Goal: Contribute content: Contribute content

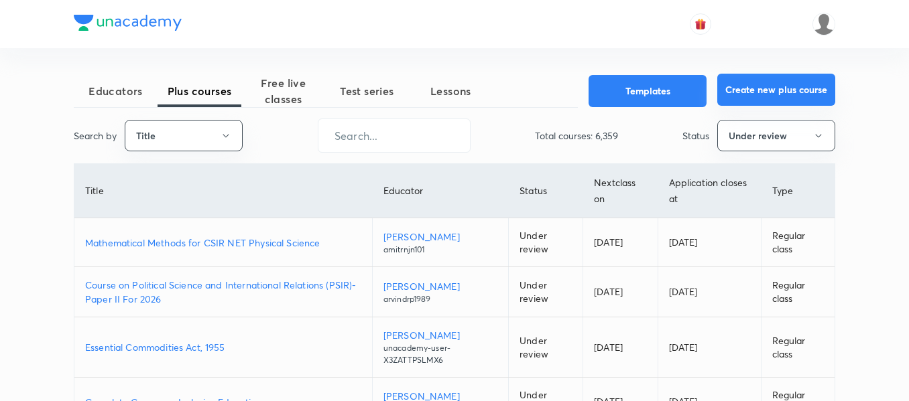
click at [798, 99] on button "Create new plus course" at bounding box center [776, 90] width 118 height 32
click at [404, 148] on input "text" at bounding box center [393, 136] width 151 height 34
paste input "yadavvinu60-5296"
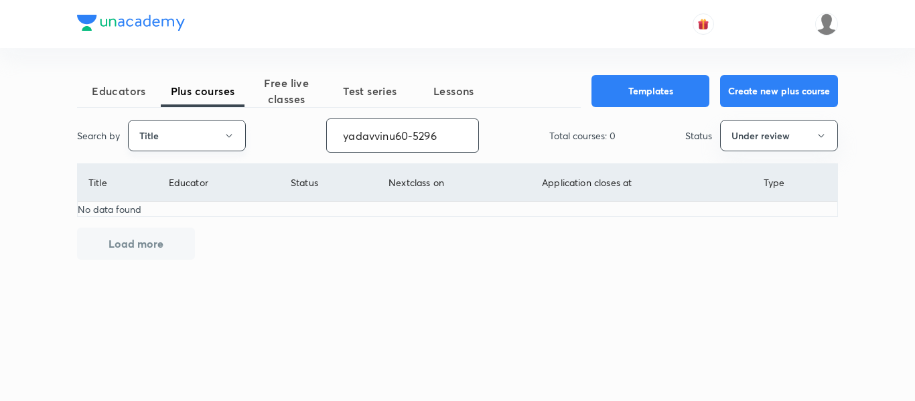
type input "yadavvinu60-5296"
click at [194, 140] on button "Title" at bounding box center [187, 135] width 118 height 31
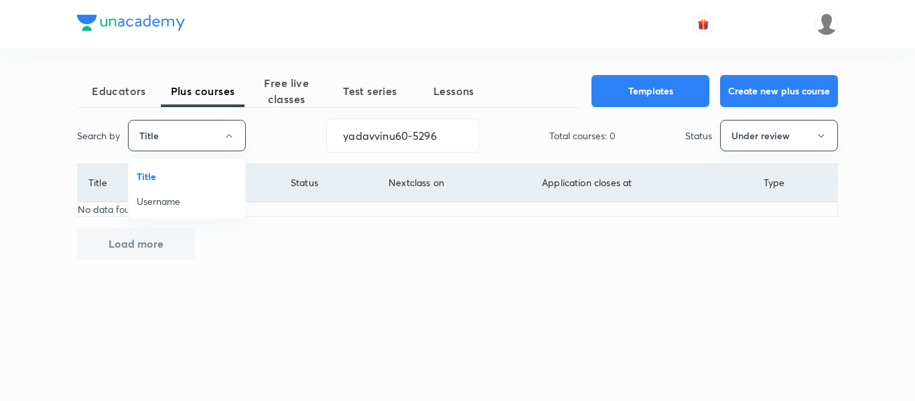
click at [190, 197] on li "Username" at bounding box center [187, 201] width 117 height 25
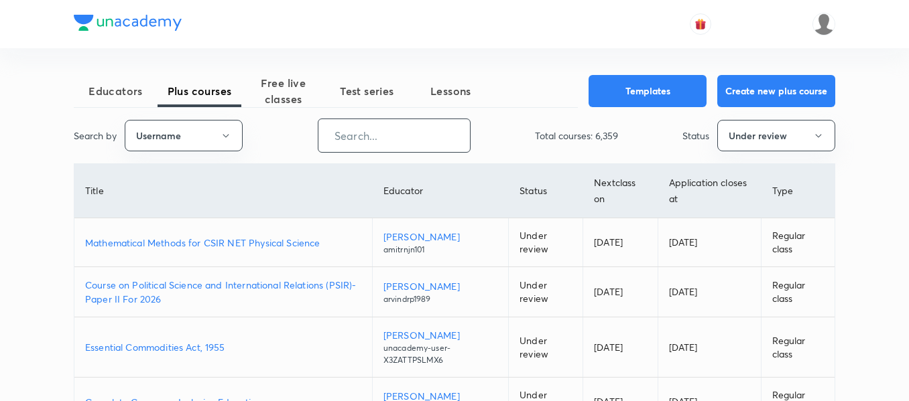
click at [391, 134] on input "text" at bounding box center [393, 136] width 151 height 34
paste input "yadavvinu60-5296"
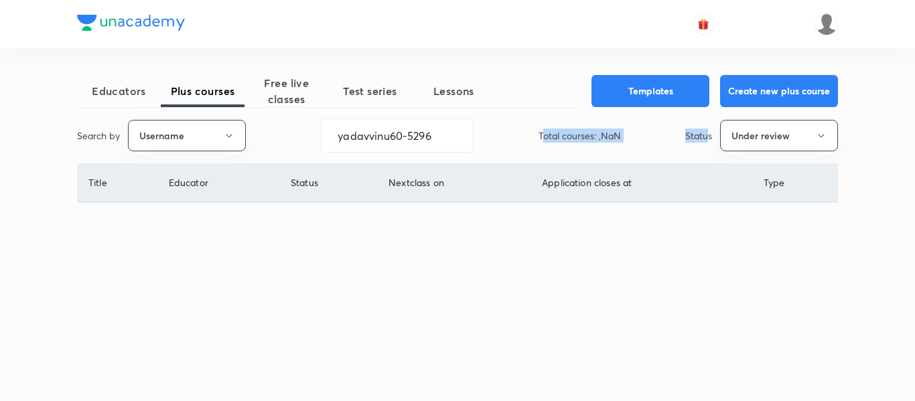
drag, startPoint x: 590, startPoint y: 144, endPoint x: 712, endPoint y: 142, distance: 121.3
click at [712, 142] on div "Search by Username yadavvinu60-5296 ​ Total courses: ,NaN Status Under review" at bounding box center [457, 136] width 761 height 34
click at [755, 140] on button "Under review" at bounding box center [779, 135] width 118 height 31
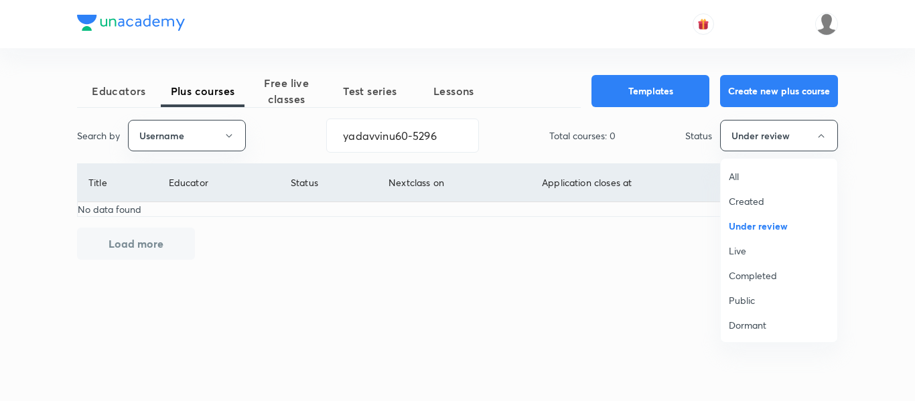
click at [747, 177] on span "All" at bounding box center [779, 177] width 101 height 14
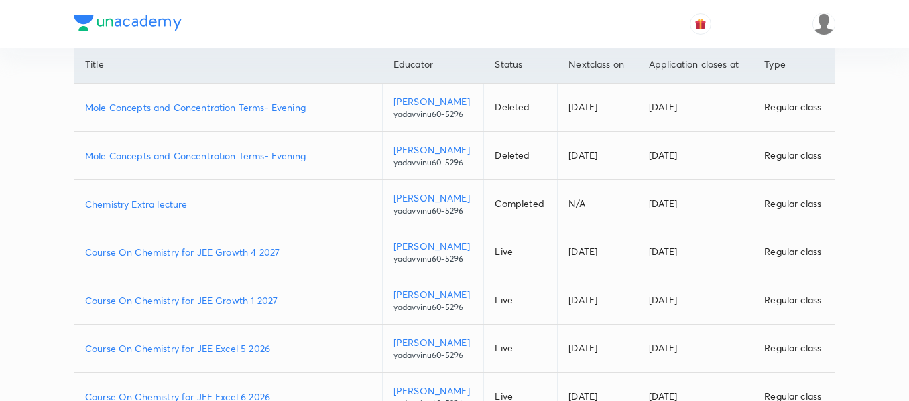
scroll to position [134, 0]
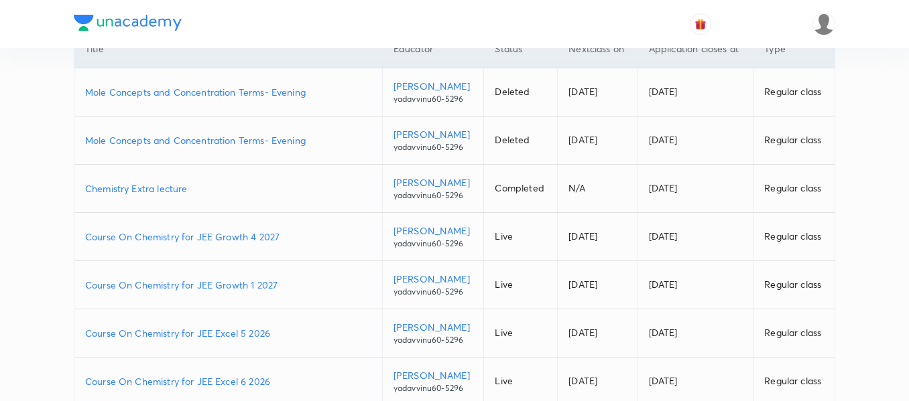
click at [304, 324] on td "Course On Chemistry for JEE Excel 5 2026" at bounding box center [228, 334] width 308 height 48
click at [303, 330] on p "Course On Chemistry for JEE Excel 5 2026" at bounding box center [228, 333] width 286 height 14
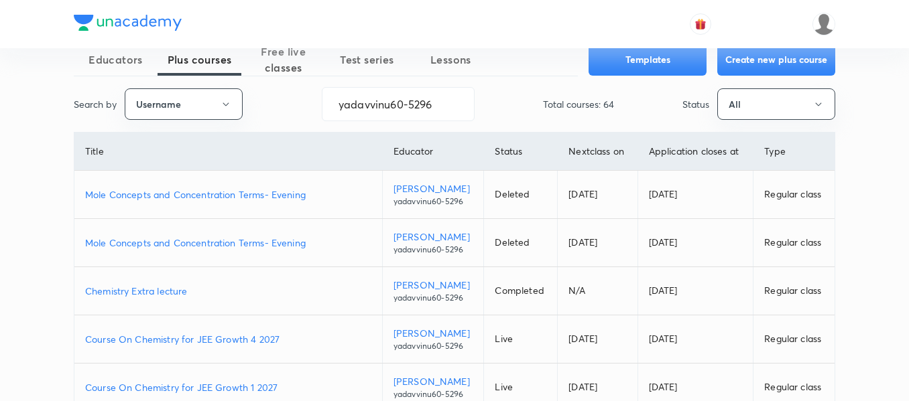
scroll to position [0, 0]
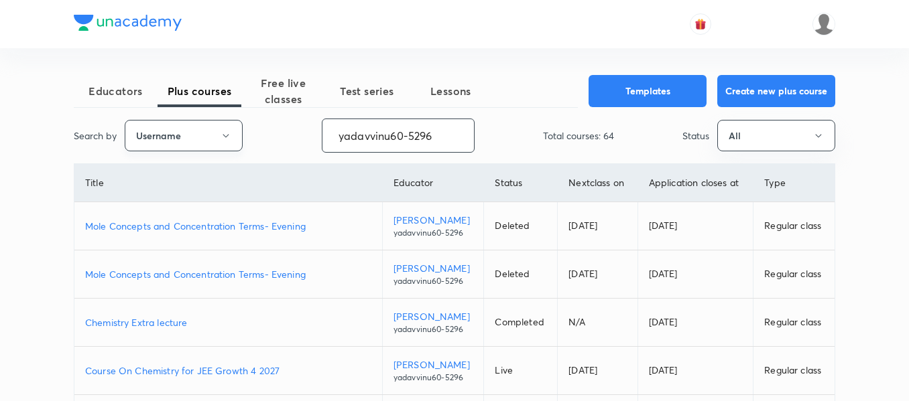
drag, startPoint x: 441, startPoint y: 137, endPoint x: 230, endPoint y: 137, distance: 211.1
click at [230, 137] on div "Search by Username yadavvinu60-5296 ​ Total courses: 64 Status All" at bounding box center [454, 136] width 761 height 34
paste input "moonisulislam"
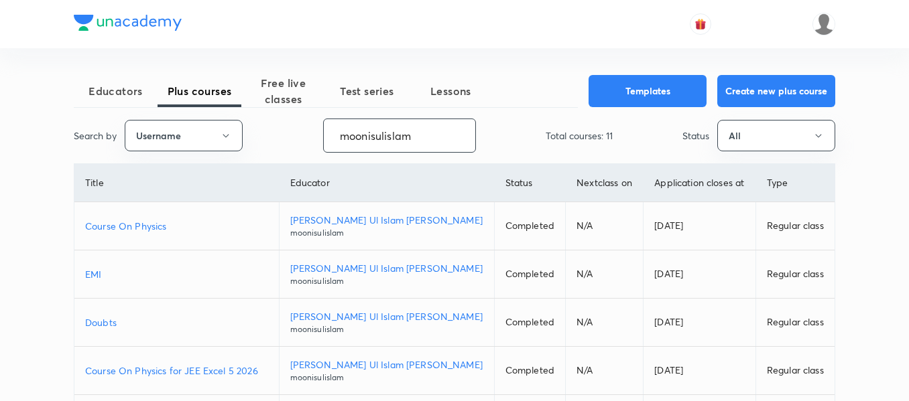
type input "moonisulislam"
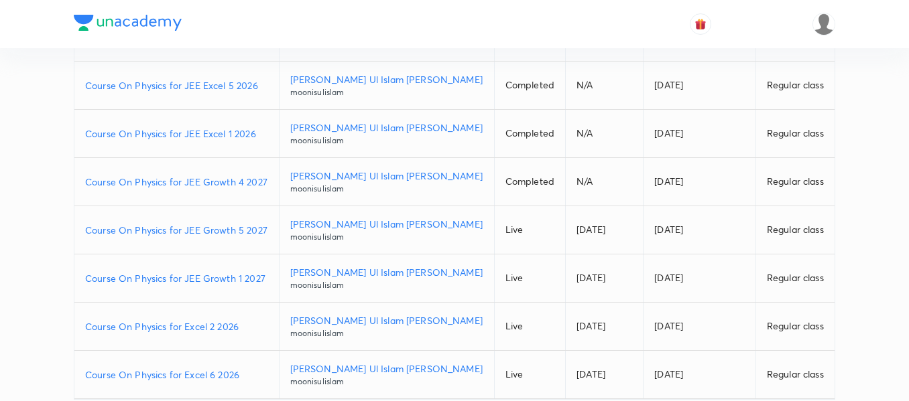
scroll to position [335, 0]
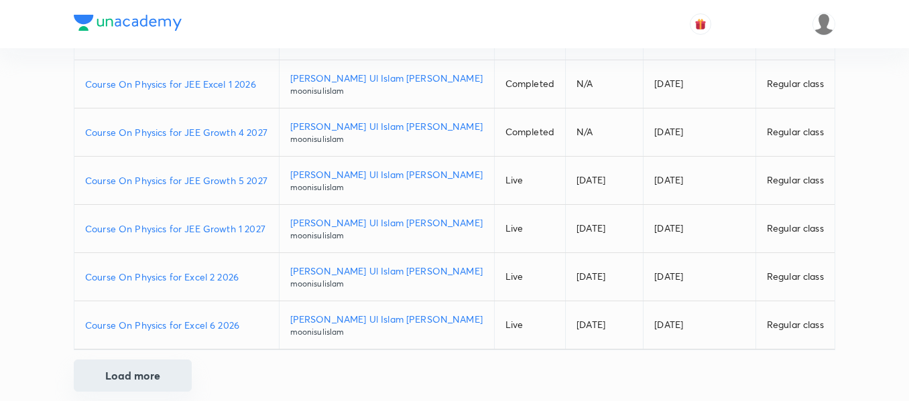
click at [129, 375] on button "Load more" at bounding box center [133, 376] width 118 height 32
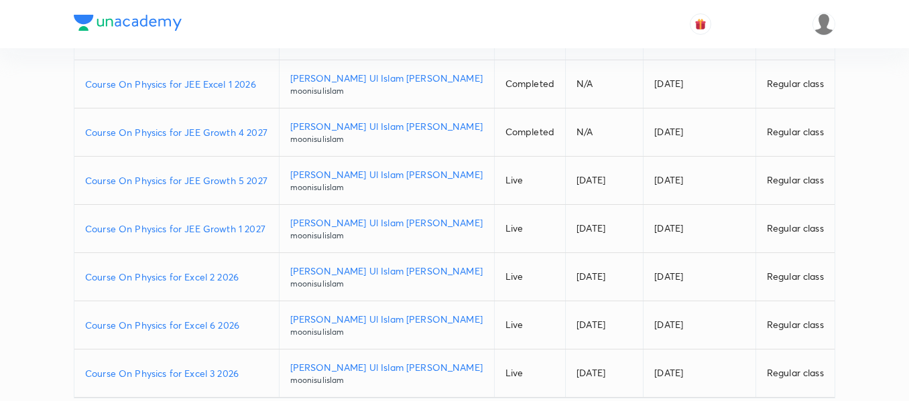
click at [253, 369] on p "Course On Physics for Excel 3 2026" at bounding box center [176, 374] width 183 height 14
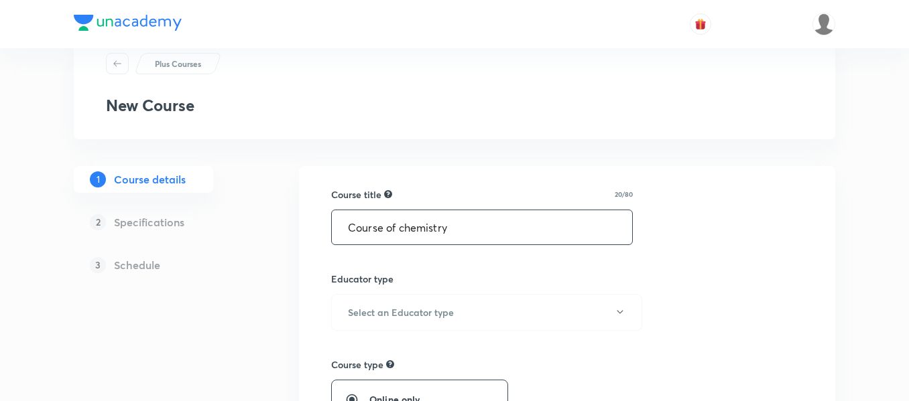
scroll to position [67, 0]
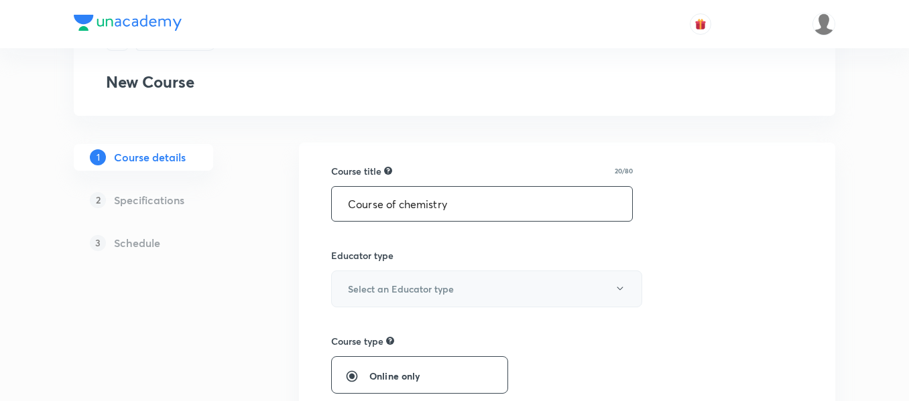
type input "Course of chemistry"
click at [398, 285] on h6 "Select an Educator type" at bounding box center [401, 289] width 106 height 14
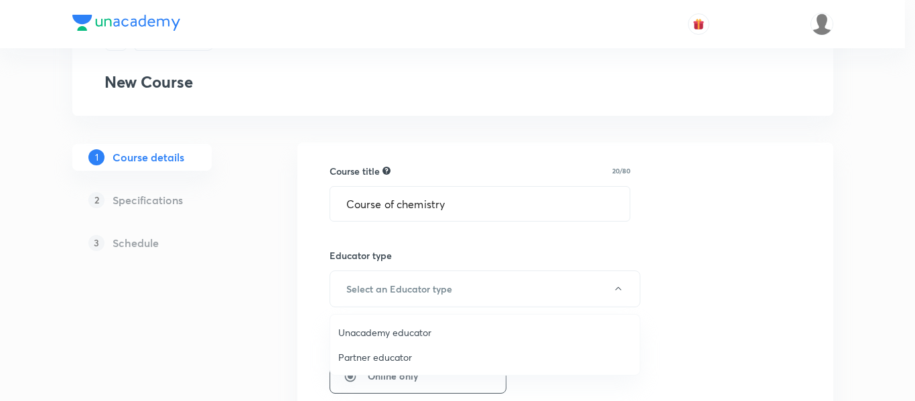
click at [416, 329] on span "Unacademy educator" at bounding box center [485, 333] width 294 height 14
radio input "false"
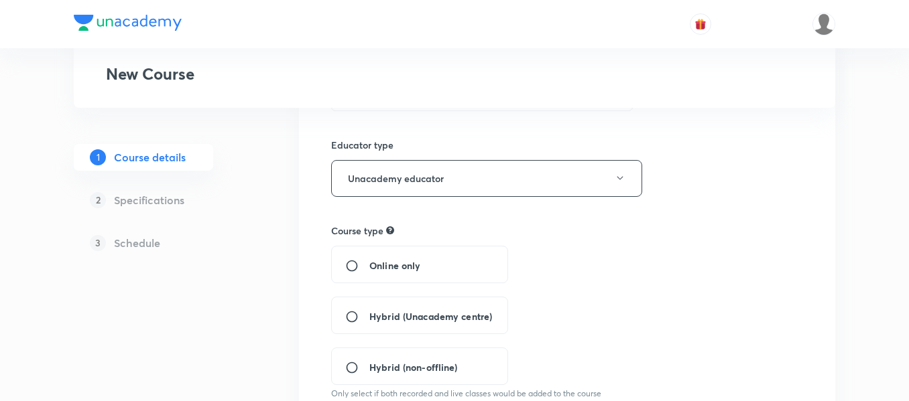
scroll to position [201, 0]
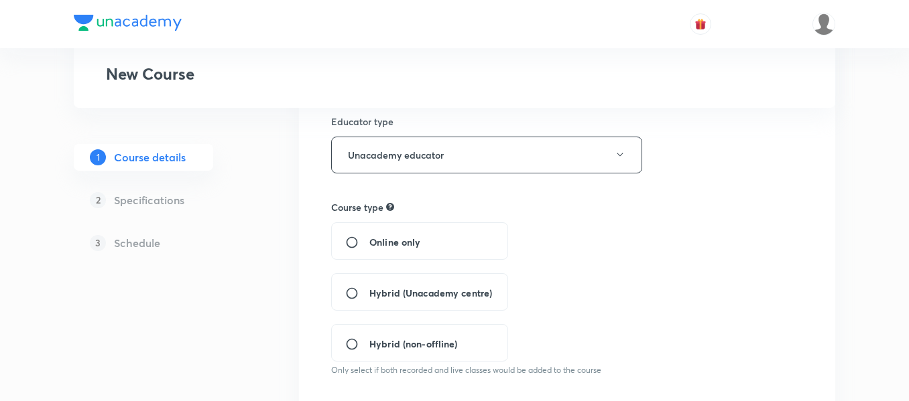
click at [454, 292] on span "Hybrid (Unacademy centre)" at bounding box center [430, 293] width 123 height 14
click at [369, 292] on input "Hybrid (Unacademy centre)" at bounding box center [357, 293] width 24 height 13
radio input "true"
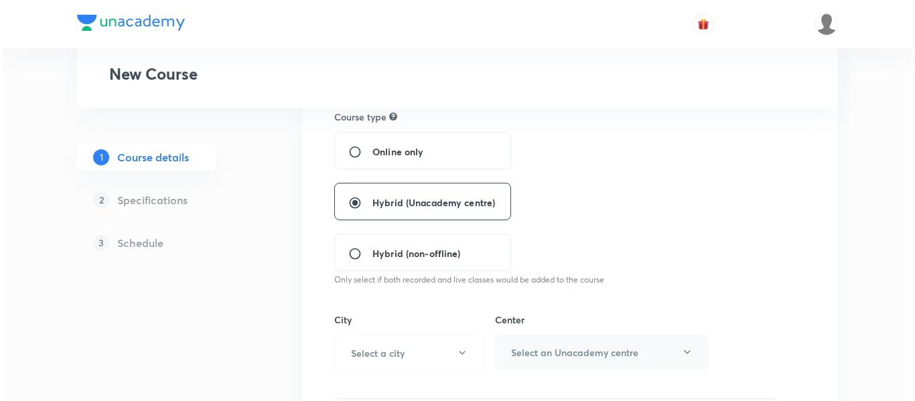
scroll to position [469, 0]
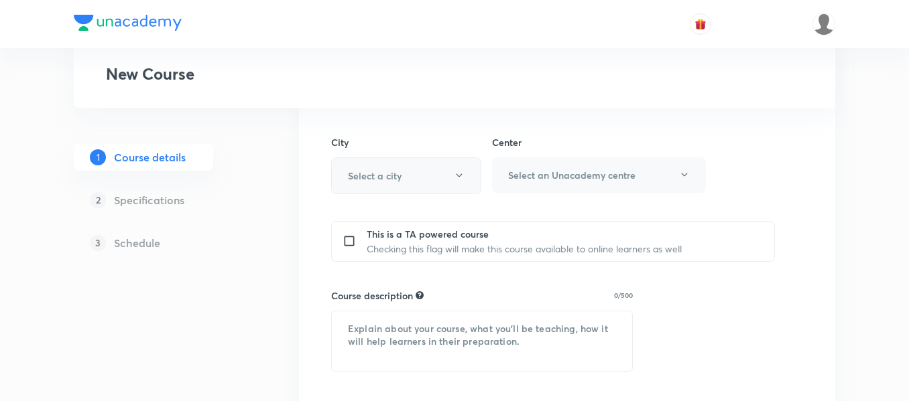
click at [411, 174] on button "Select a city" at bounding box center [406, 175] width 150 height 37
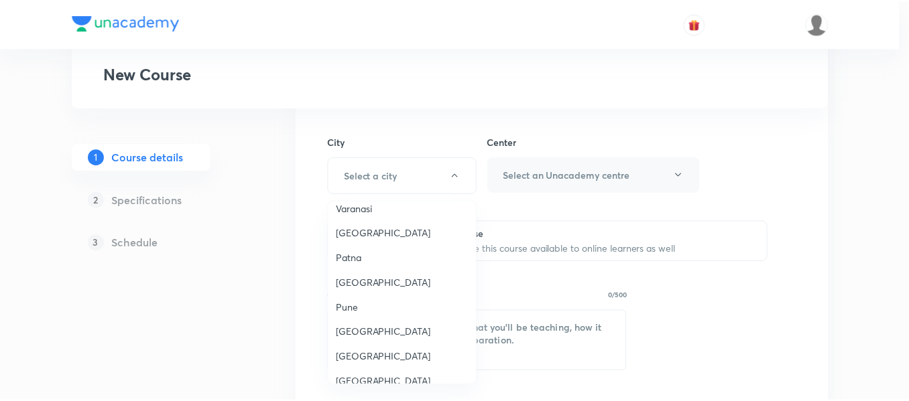
scroll to position [1139, 0]
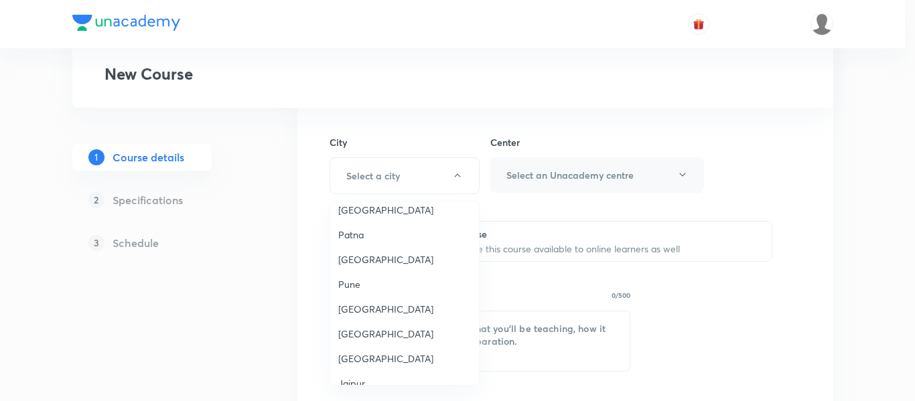
click at [366, 277] on span "Pune" at bounding box center [404, 284] width 133 height 14
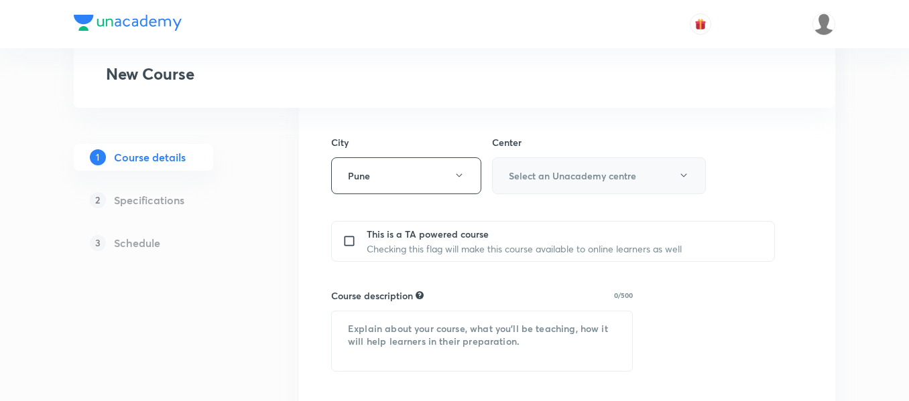
click at [573, 167] on button "Select an Unacademy centre" at bounding box center [599, 175] width 214 height 37
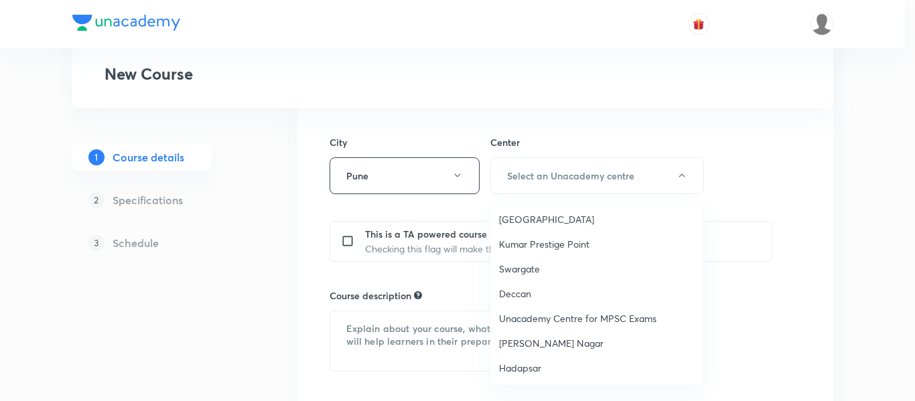
click at [539, 347] on span "Viman Nagar" at bounding box center [597, 343] width 196 height 14
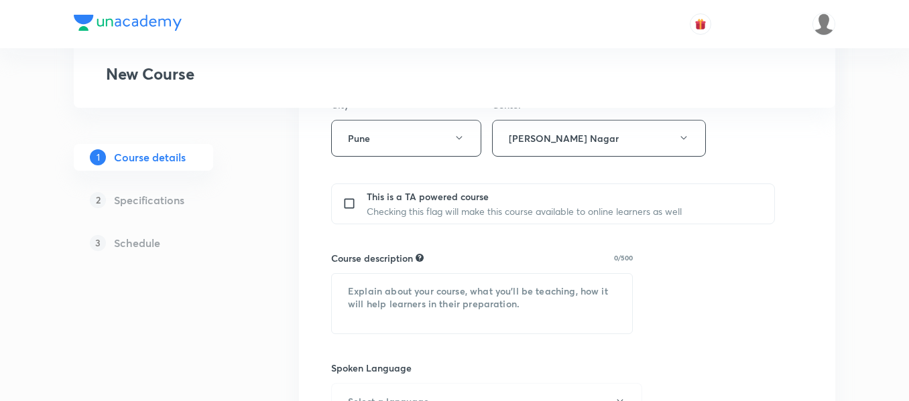
scroll to position [536, 0]
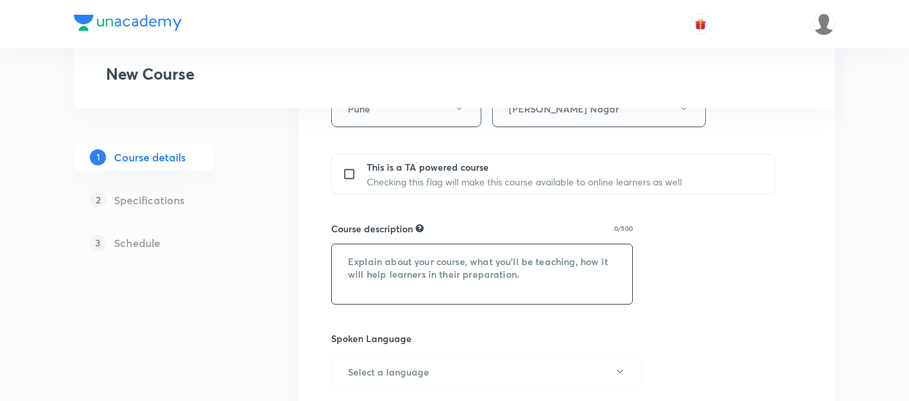
click at [493, 284] on textarea at bounding box center [482, 275] width 300 height 60
paste textarea ""In this course, Vinod yadav will provide in-depth knowledge of Chemistry. The …"
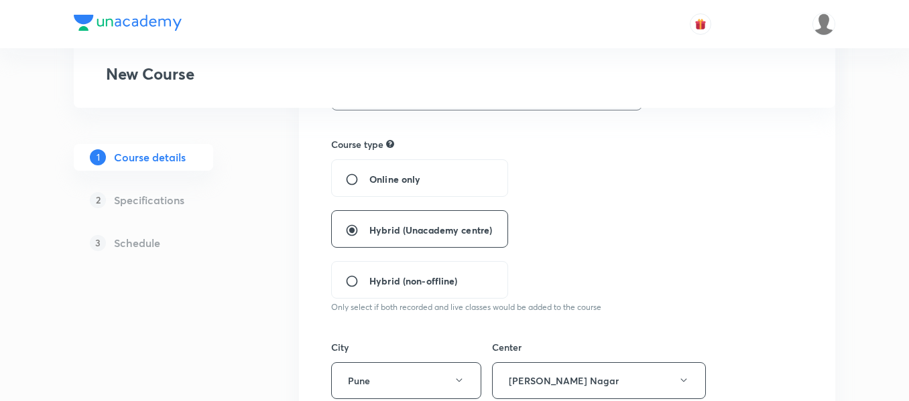
scroll to position [134, 0]
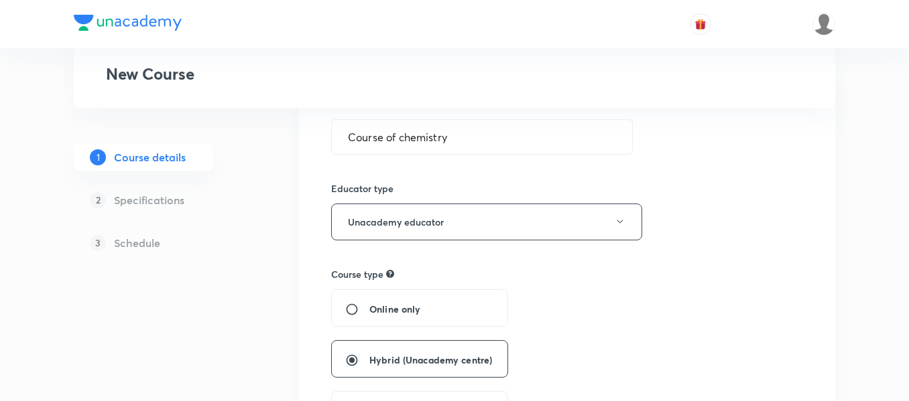
type textarea ""In this course, Vinod yadav will provide in-depth knowledge of Chemistry. The …"
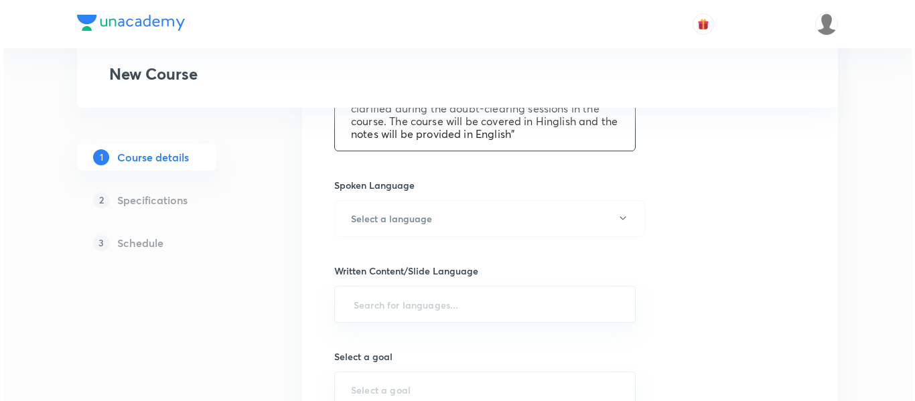
scroll to position [737, 0]
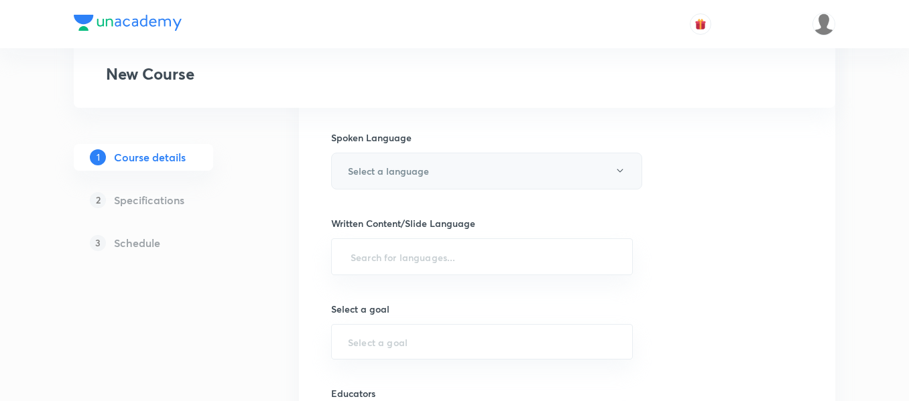
click at [405, 174] on h6 "Select a language" at bounding box center [388, 171] width 81 height 14
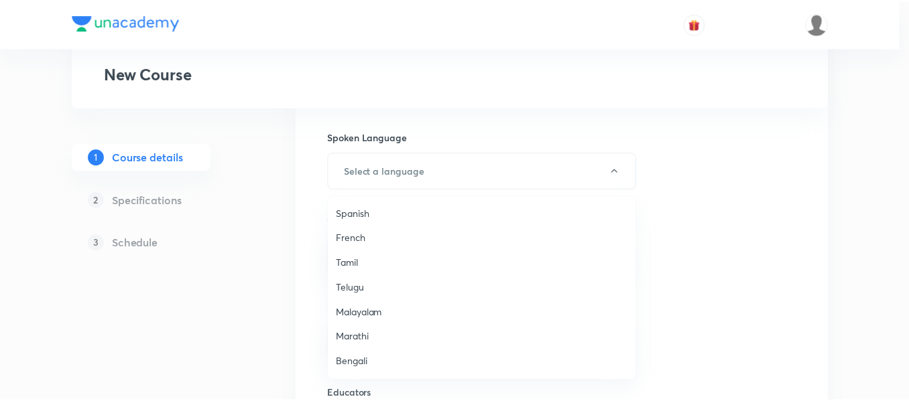
scroll to position [397, 0]
click at [365, 366] on span "Hinglish" at bounding box center [485, 363] width 294 height 14
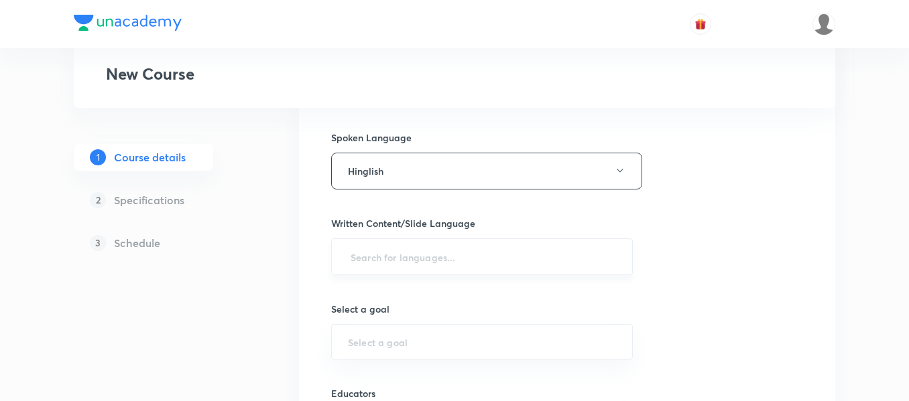
click at [409, 272] on div "​" at bounding box center [482, 257] width 302 height 37
click at [410, 263] on input "text" at bounding box center [482, 257] width 268 height 25
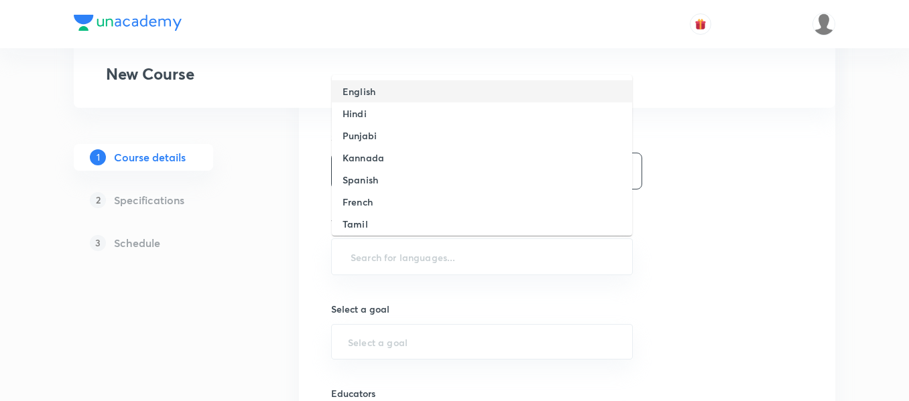
click at [389, 92] on li "English" at bounding box center [482, 91] width 300 height 22
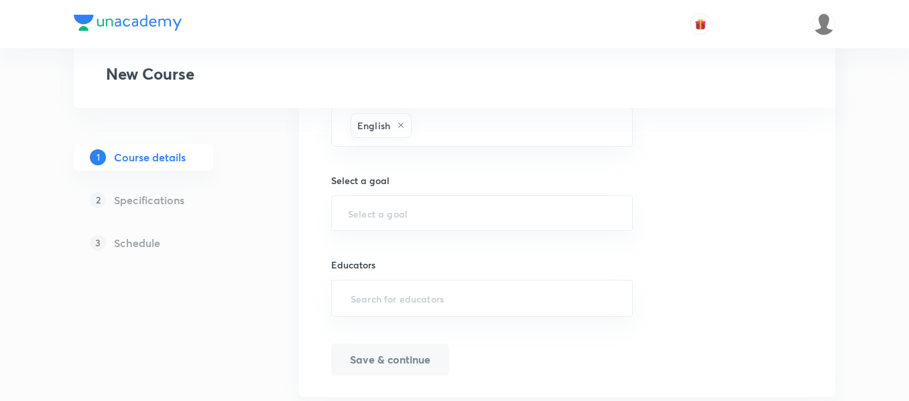
scroll to position [871, 0]
click at [442, 208] on input "text" at bounding box center [482, 210] width 268 height 13
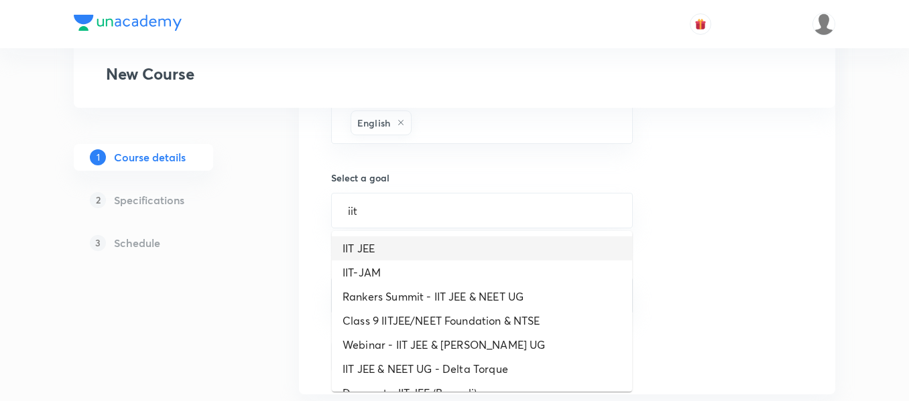
click at [424, 241] on li "IIT JEE" at bounding box center [482, 249] width 300 height 24
type input "IIT JEE"
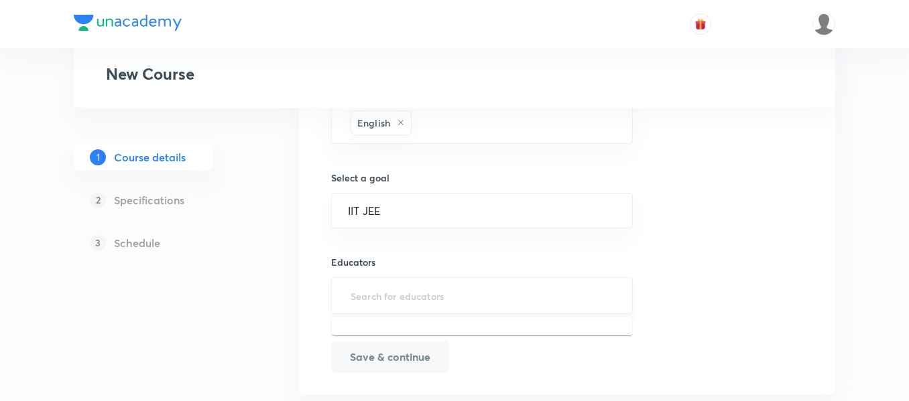
click at [458, 291] on input "text" at bounding box center [482, 295] width 268 height 25
paste input "yadavvinu60-5296"
type input "yadavvinu60-5296"
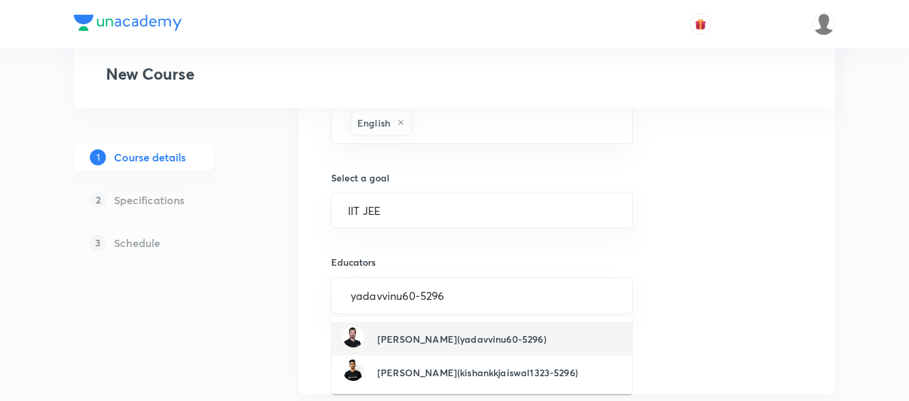
click at [468, 340] on h6 "Vinod Yadav(yadavvinu60-5296)" at bounding box center [461, 339] width 169 height 14
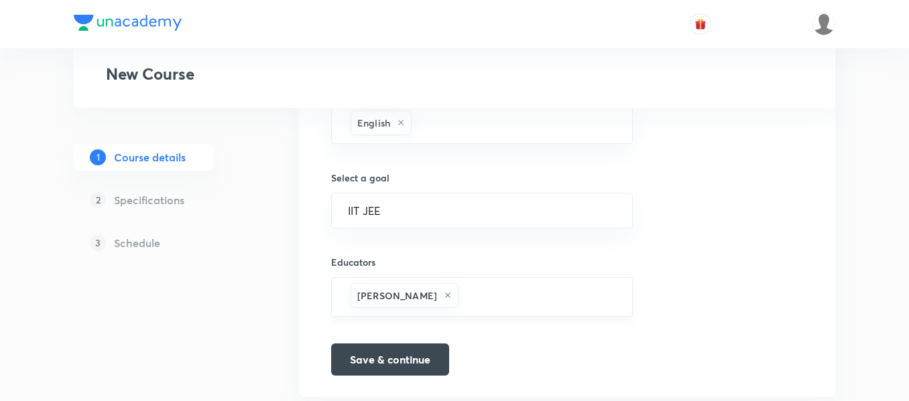
scroll to position [910, 0]
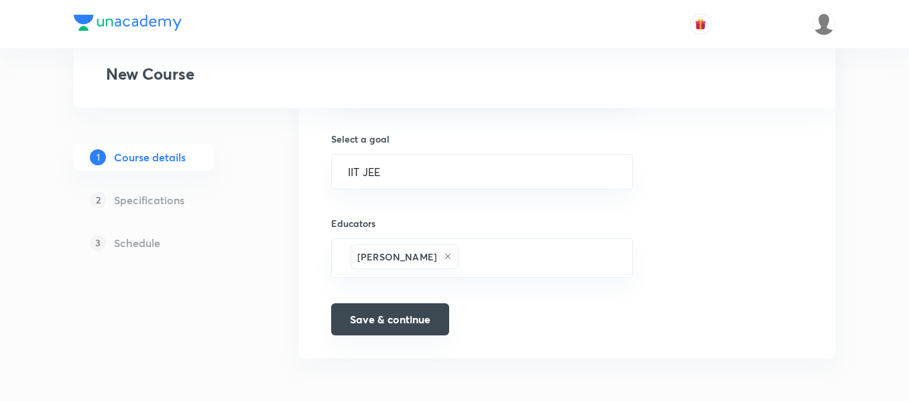
click at [389, 316] on button "Save & continue" at bounding box center [390, 320] width 118 height 32
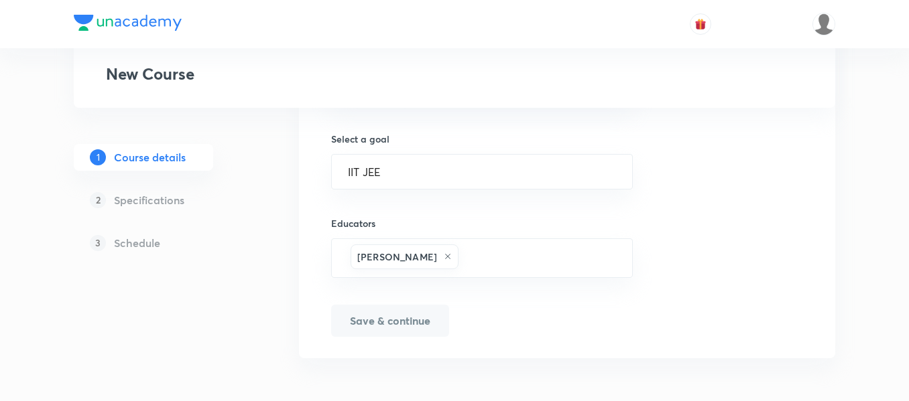
type input "Course of chemistry"
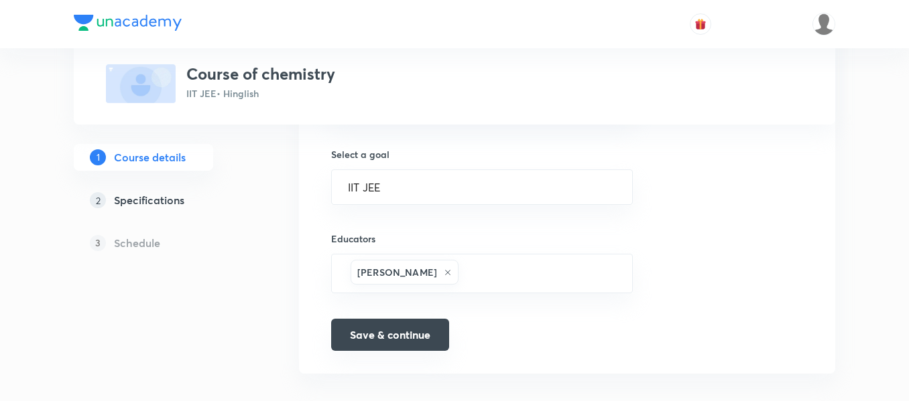
scroll to position [926, 0]
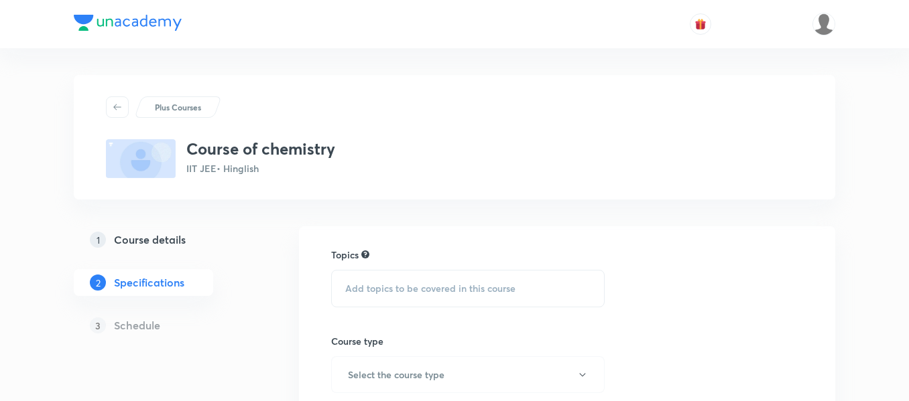
click at [388, 283] on span "Add topics to be covered in this course" at bounding box center [430, 288] width 170 height 11
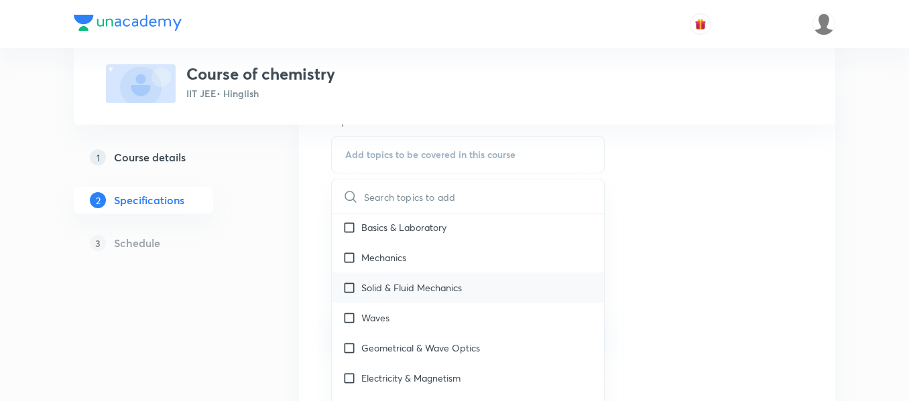
scroll to position [134, 0]
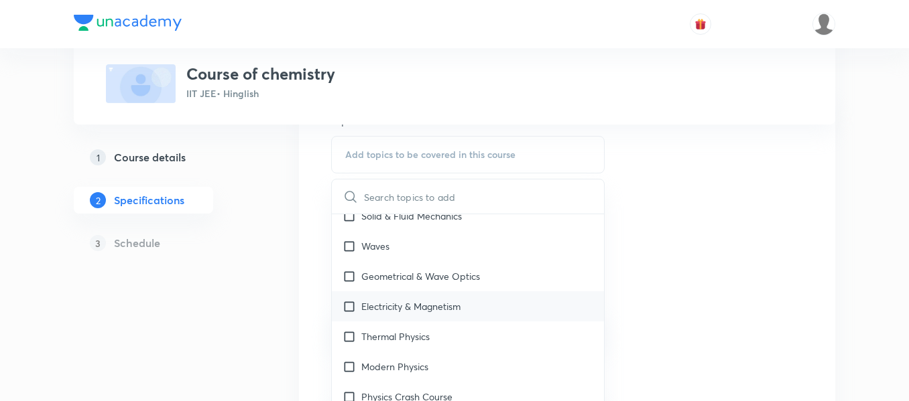
click at [423, 306] on p "Electricity & Magnetism" at bounding box center [410, 307] width 99 height 14
checkbox input "true"
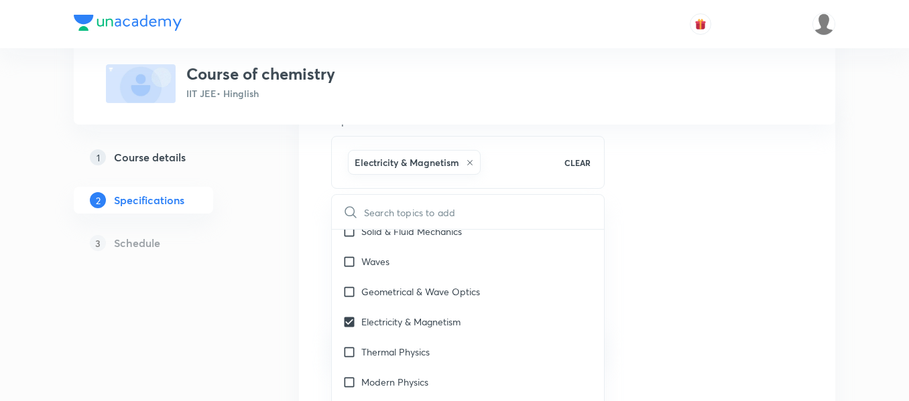
click at [720, 180] on div "Topics Electricity & Magnetism CLEAR ​ Physics Previous Year & Mock Questions B…" at bounding box center [567, 386] width 472 height 545
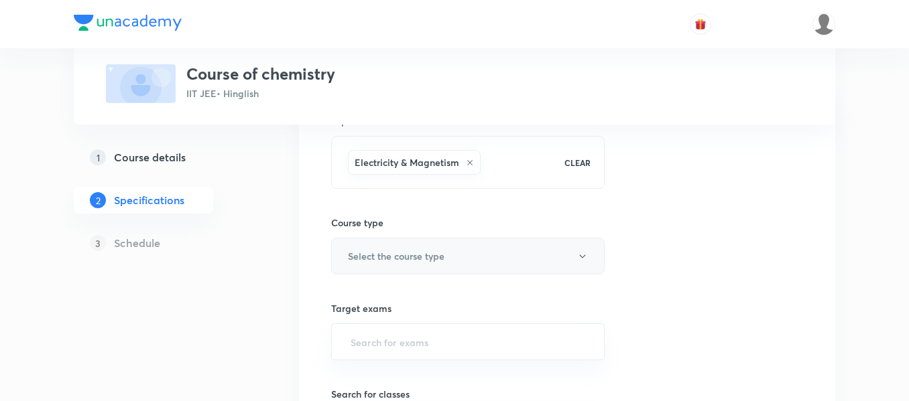
click at [385, 253] on h6 "Select the course type" at bounding box center [396, 256] width 97 height 14
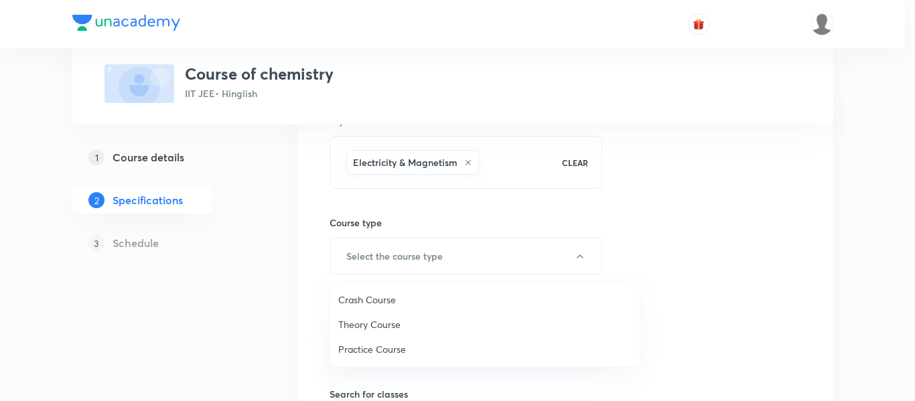
click at [381, 322] on span "Theory Course" at bounding box center [485, 325] width 294 height 14
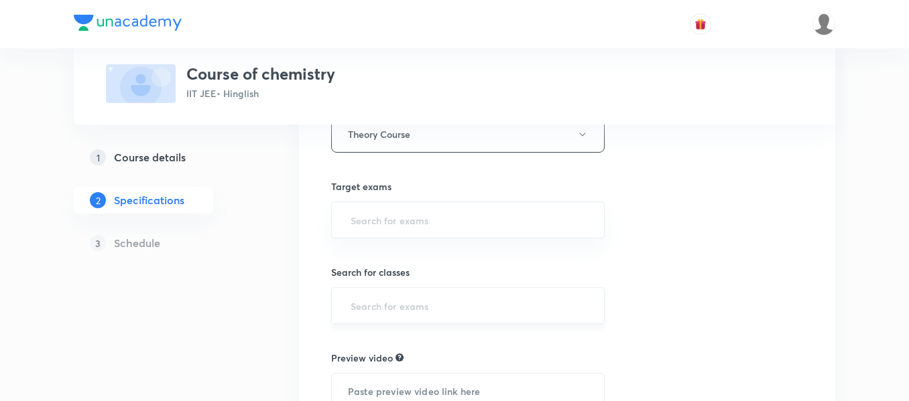
scroll to position [268, 0]
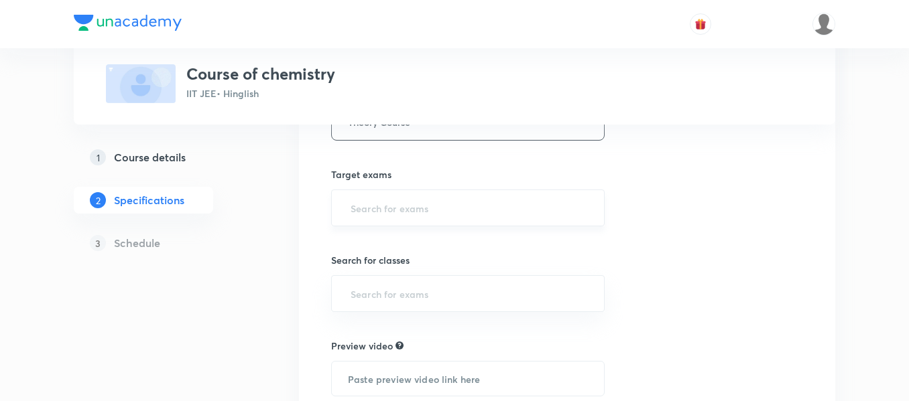
click at [454, 206] on input "text" at bounding box center [468, 208] width 240 height 25
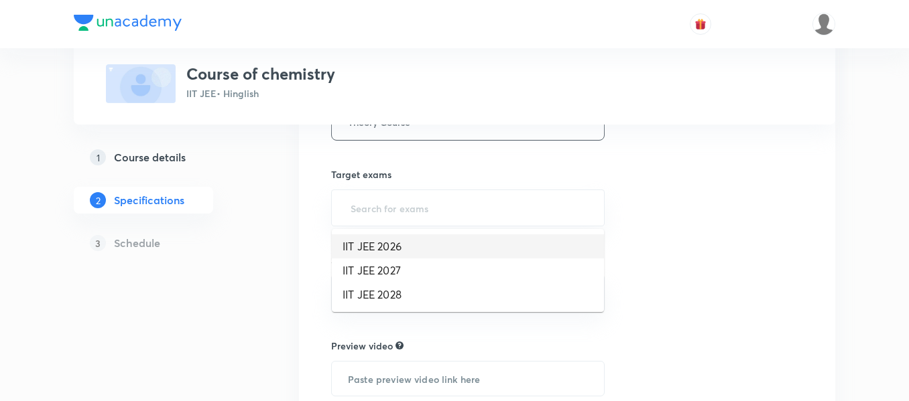
click at [424, 253] on li "IIT JEE 2026" at bounding box center [468, 247] width 272 height 24
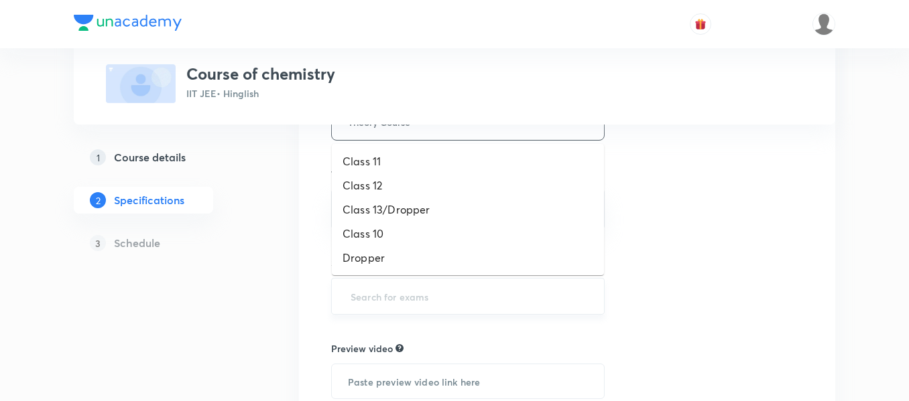
click at [427, 304] on input "text" at bounding box center [468, 296] width 240 height 25
click at [426, 195] on li "Class 12" at bounding box center [468, 186] width 272 height 24
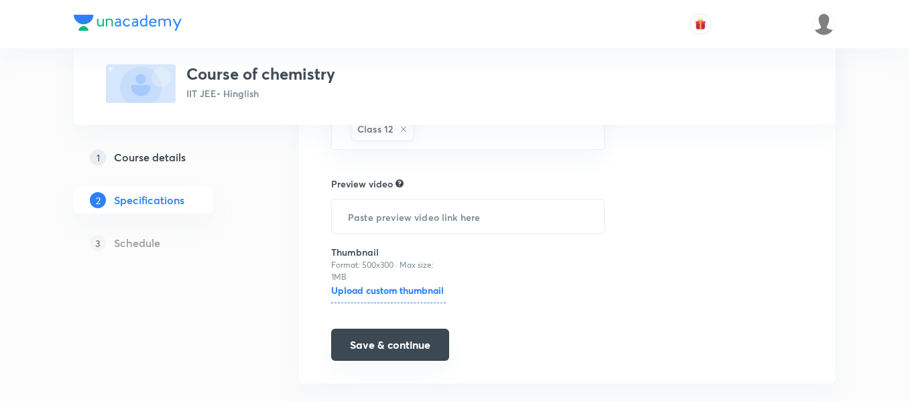
scroll to position [461, 0]
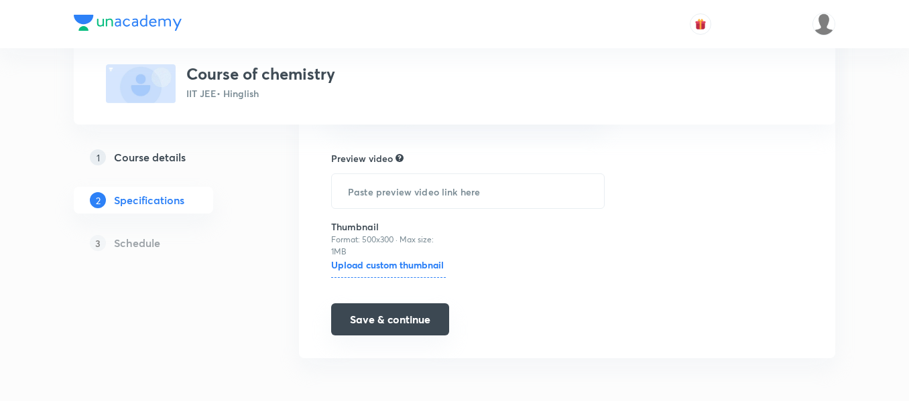
click at [430, 322] on button "Save & continue" at bounding box center [390, 320] width 118 height 32
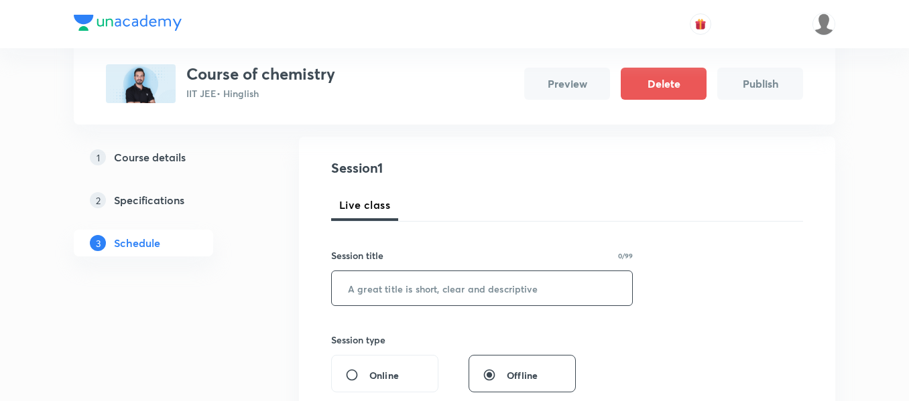
scroll to position [134, 0]
click at [426, 294] on input "text" at bounding box center [482, 286] width 300 height 34
paste input "aldehydes ketones and carboxylic acids"
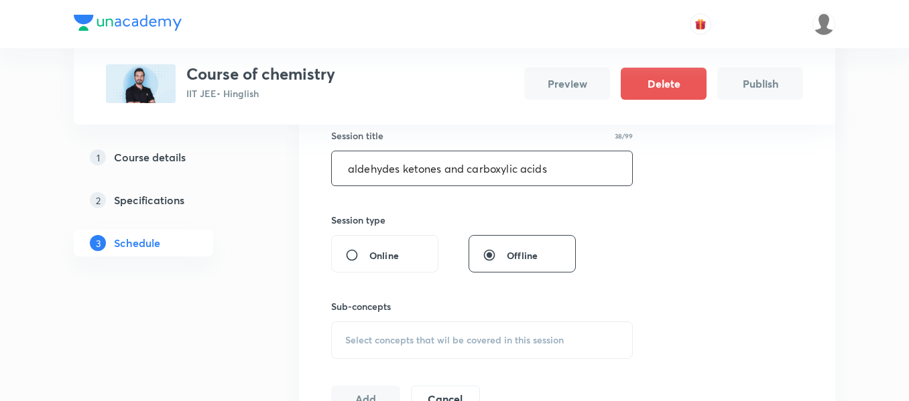
scroll to position [335, 0]
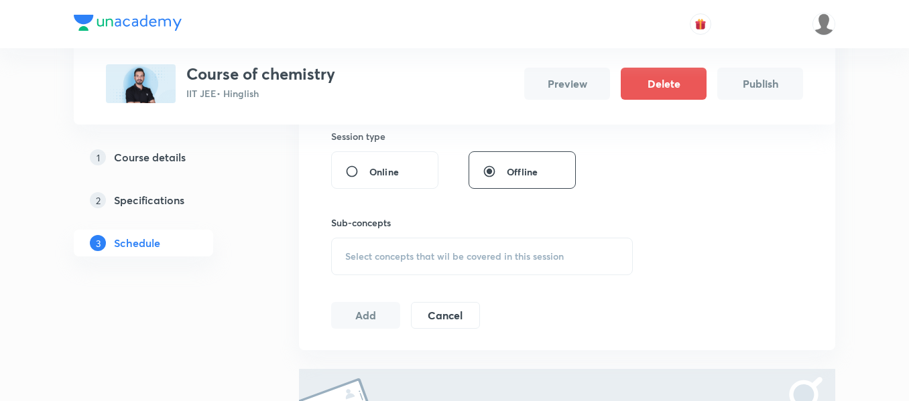
type input "aldehydes ketones and carboxylic acids"
click at [468, 261] on span "Select concepts that wil be covered in this session" at bounding box center [454, 256] width 218 height 11
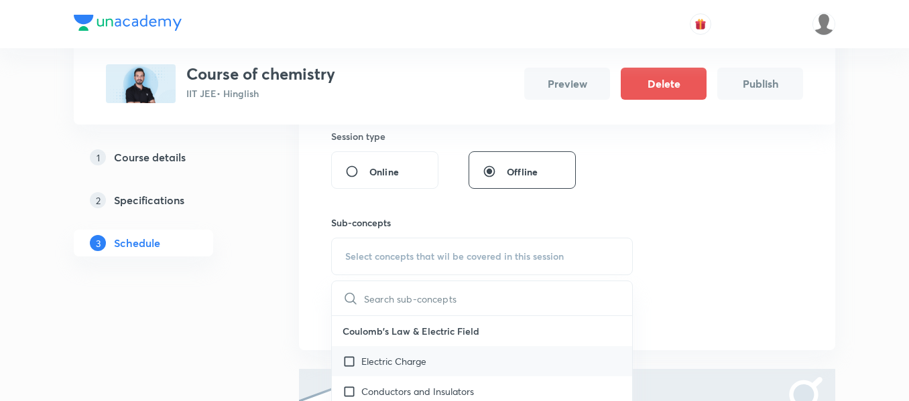
click at [422, 361] on p "Electric Charge" at bounding box center [393, 362] width 65 height 14
checkbox input "true"
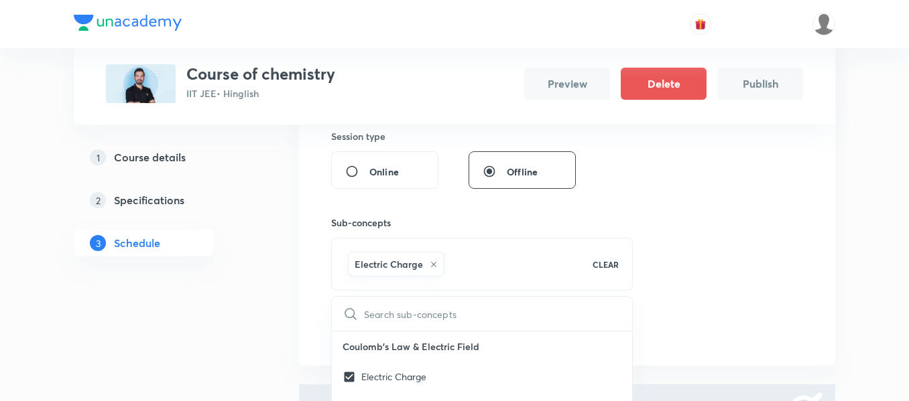
click at [674, 257] on div "Session 1 Live class Session title 38/99 aldehydes ketones and carboxylic acids…" at bounding box center [567, 149] width 472 height 390
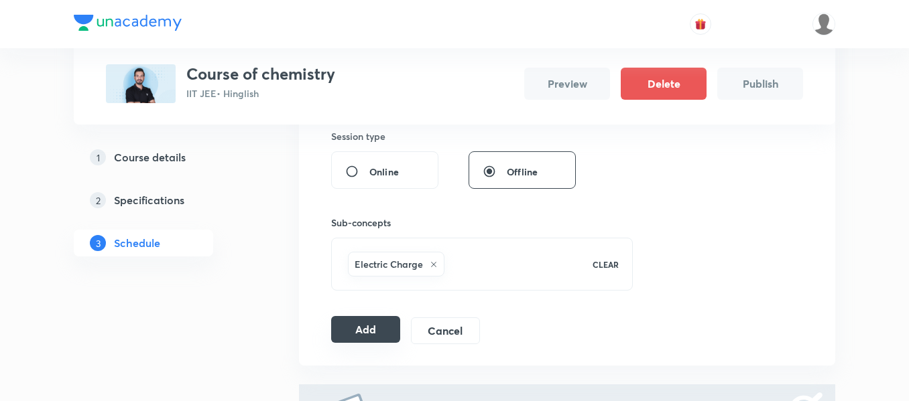
click at [346, 338] on button "Add" at bounding box center [365, 329] width 69 height 27
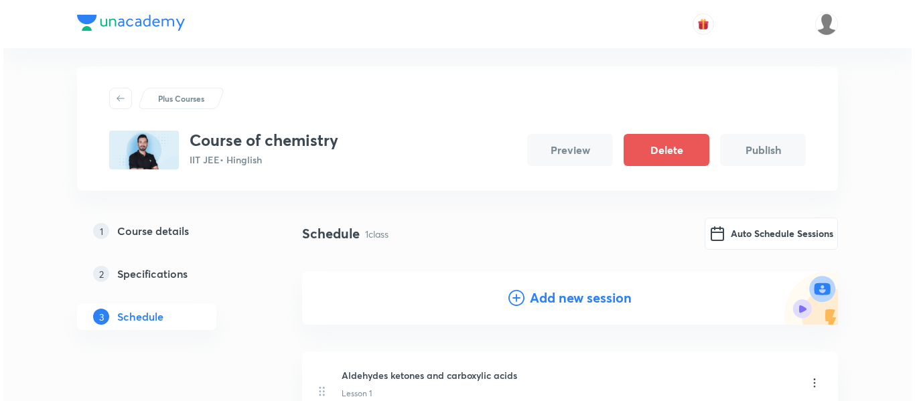
scroll to position [0, 0]
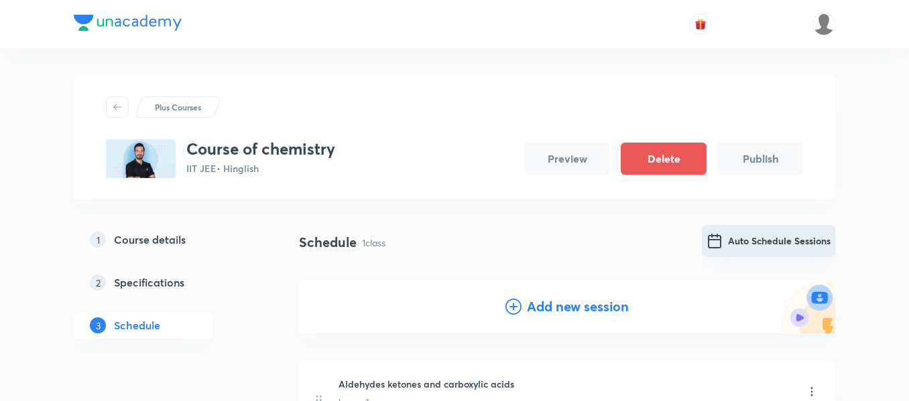
click at [747, 241] on button "Auto Schedule Sessions" at bounding box center [768, 241] width 133 height 32
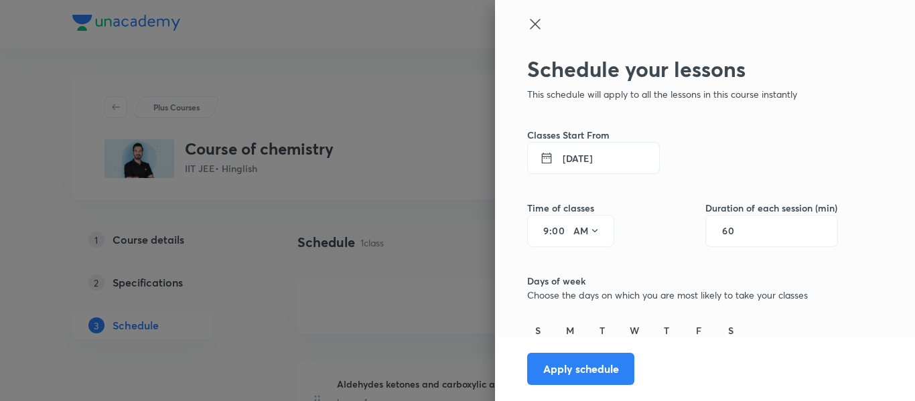
click at [583, 147] on button "2 Oct 2025" at bounding box center [593, 158] width 133 height 32
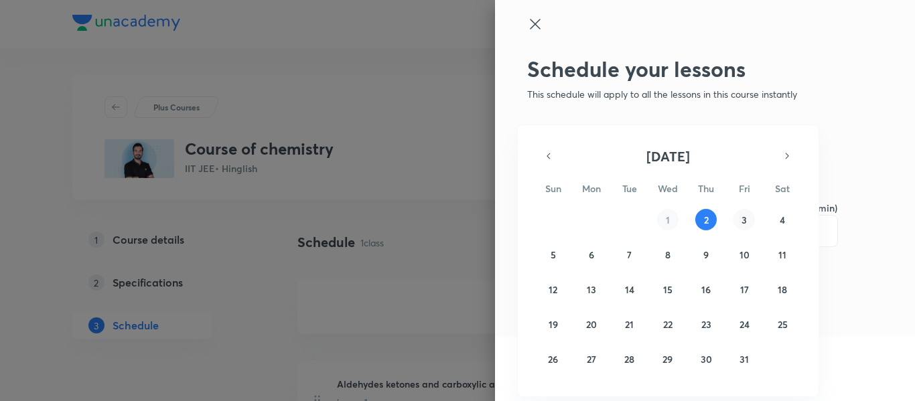
click at [747, 220] on abbr "3" at bounding box center [744, 220] width 5 height 13
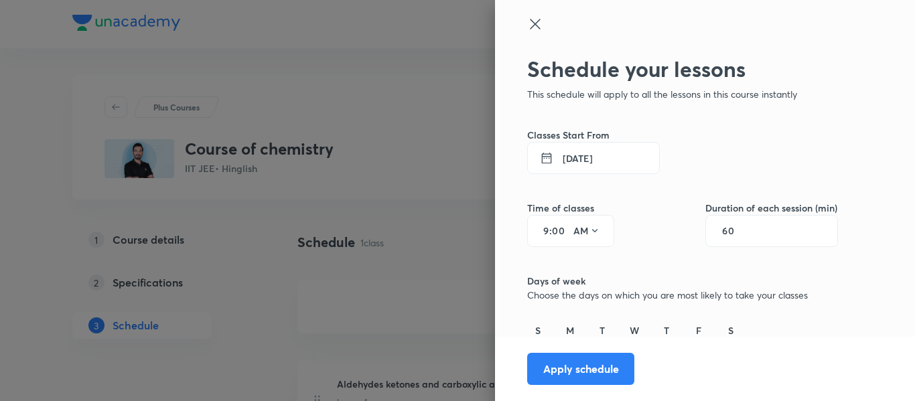
click at [537, 233] on input "9" at bounding box center [541, 231] width 16 height 11
type input "7"
type input "30"
click at [722, 230] on input "60" at bounding box center [734, 231] width 25 height 11
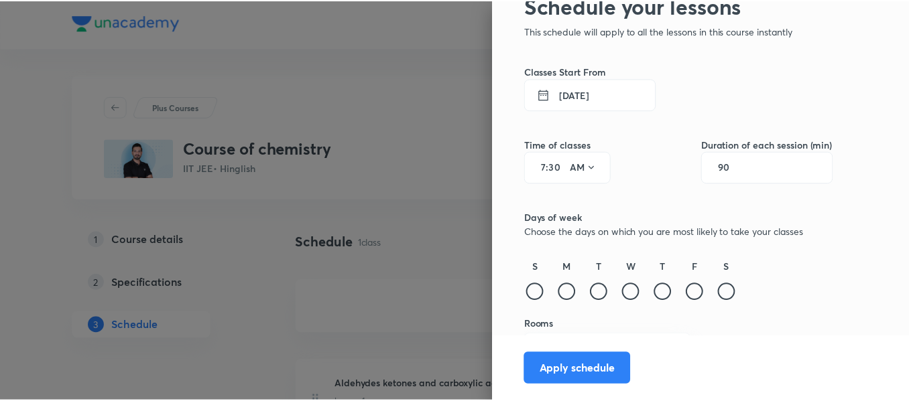
scroll to position [94, 0]
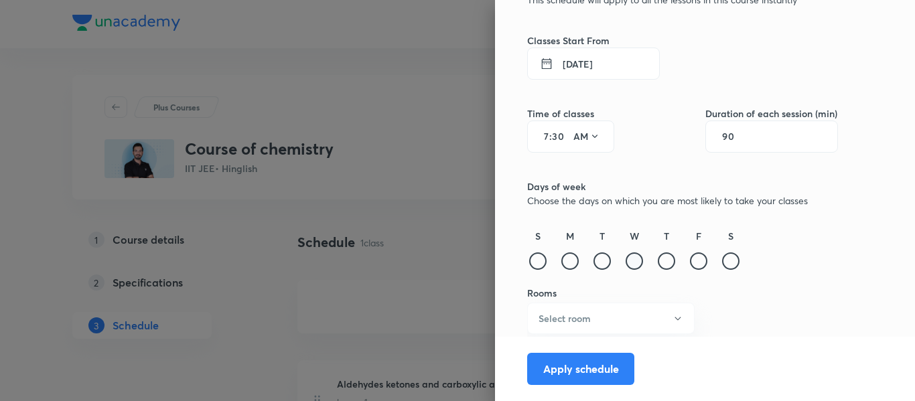
type input "90"
click at [626, 260] on div at bounding box center [634, 261] width 17 height 17
click at [595, 261] on div at bounding box center [602, 261] width 17 height 17
click at [621, 328] on button "Select room" at bounding box center [611, 318] width 168 height 31
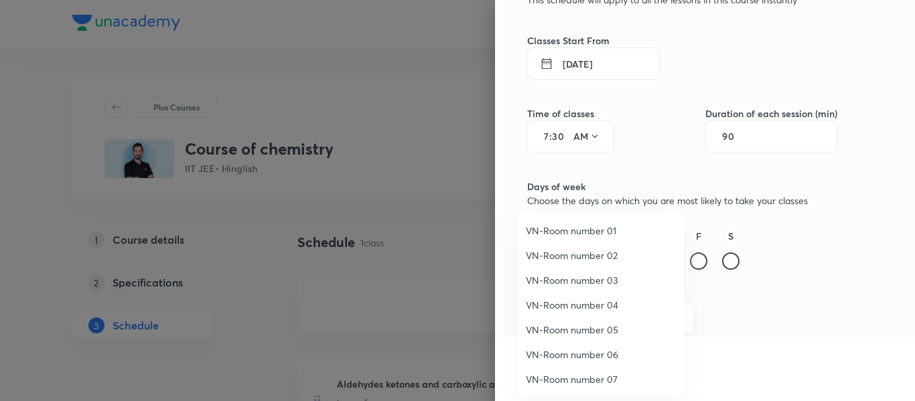
click at [594, 326] on span "VN-Room number 05" at bounding box center [601, 330] width 150 height 14
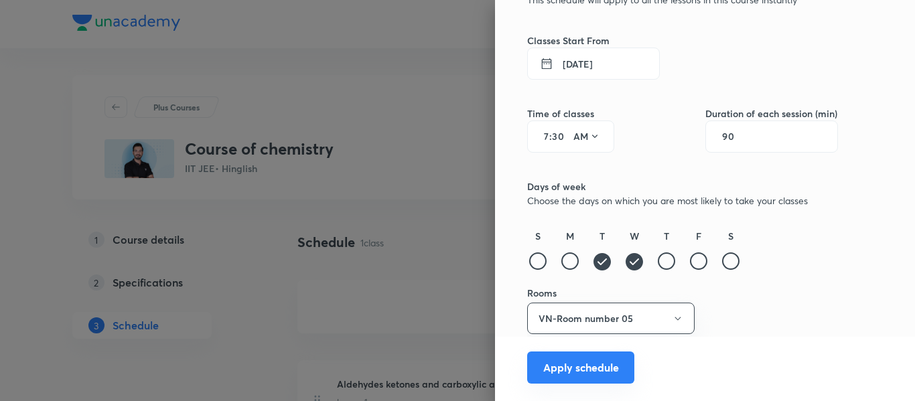
click at [569, 370] on button "Apply schedule" at bounding box center [580, 368] width 107 height 32
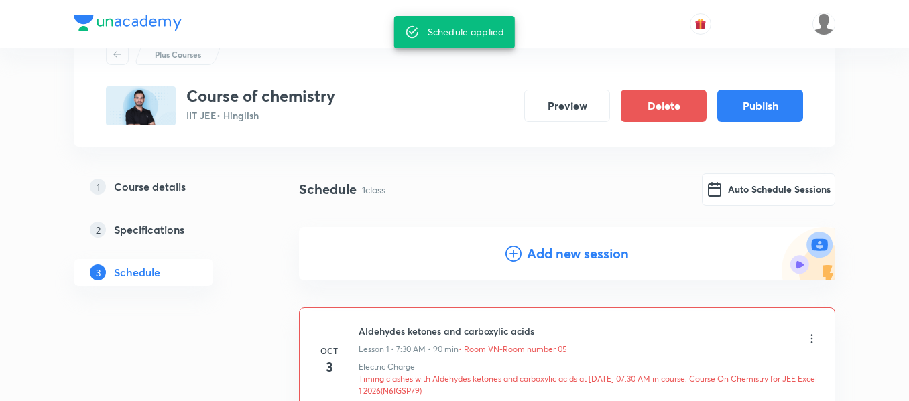
scroll to position [197, 0]
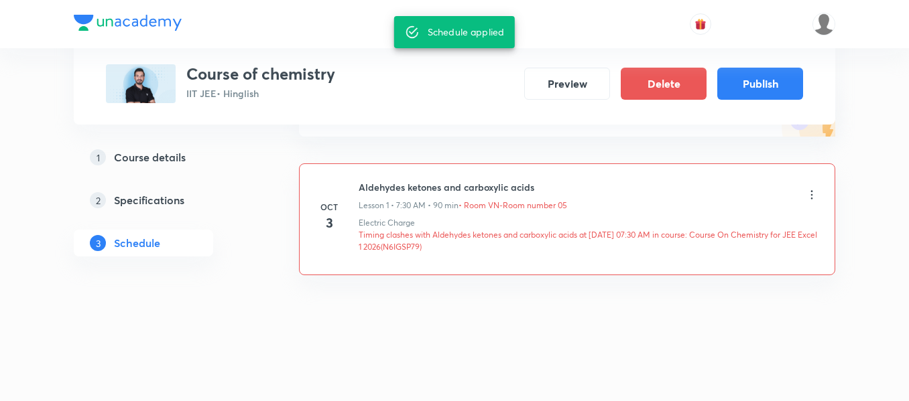
click at [448, 248] on p "Timing clashes with Aldehydes ketones and carboxylic acids at 03 Oct 2025 07:30…" at bounding box center [589, 241] width 460 height 24
copy p "N6IGSP79"
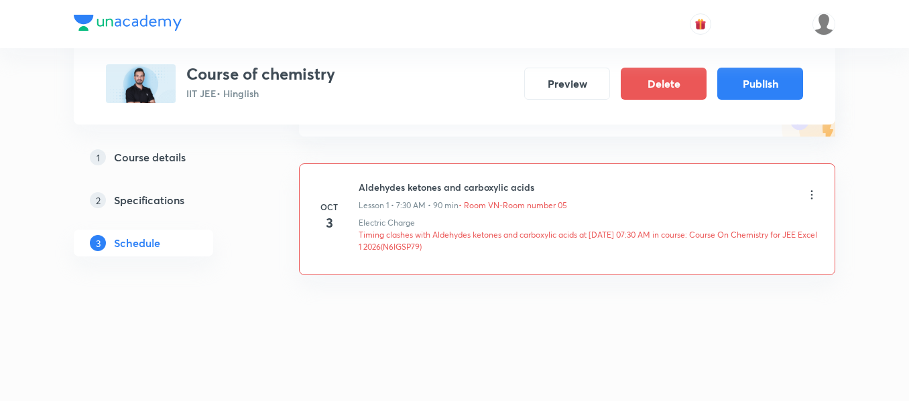
scroll to position [130, 0]
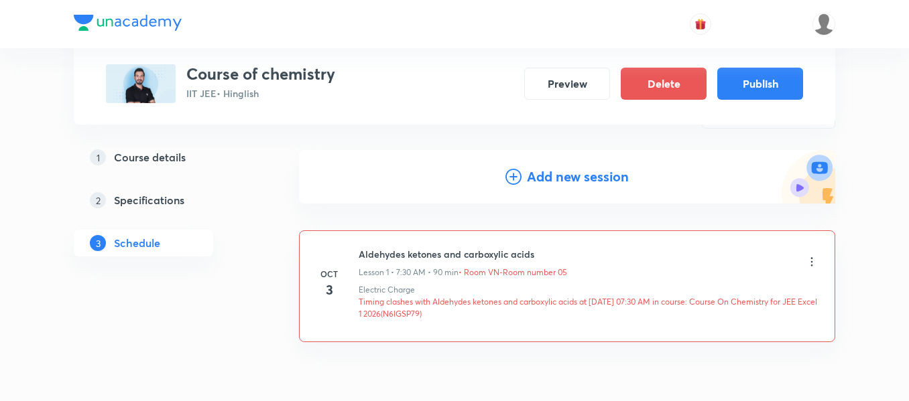
click at [815, 263] on icon at bounding box center [811, 261] width 13 height 13
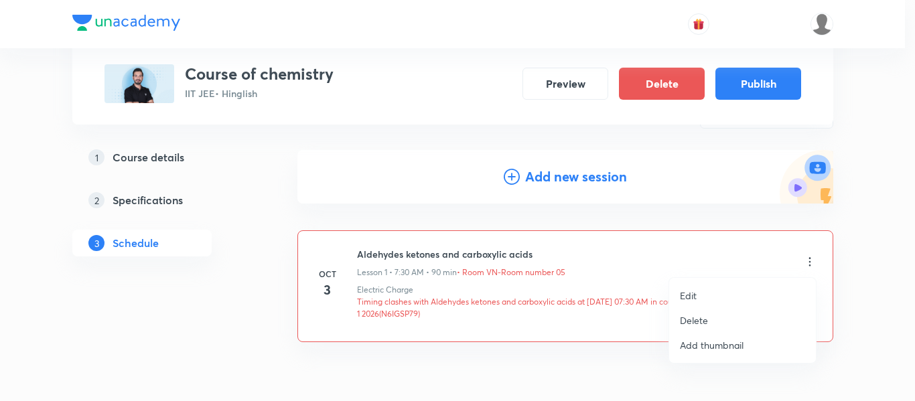
click at [727, 283] on ul "Edit Delete Add thumbnail" at bounding box center [743, 320] width 147 height 85
click at [686, 292] on p "Edit" at bounding box center [688, 296] width 17 height 14
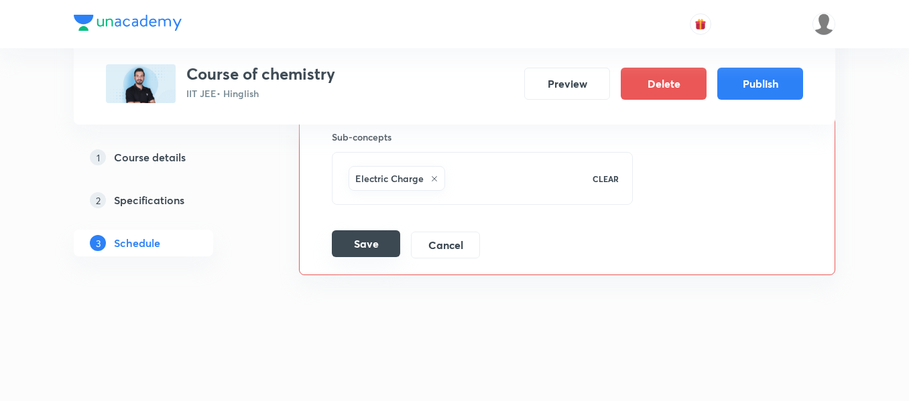
click at [363, 244] on button "Save" at bounding box center [366, 244] width 68 height 27
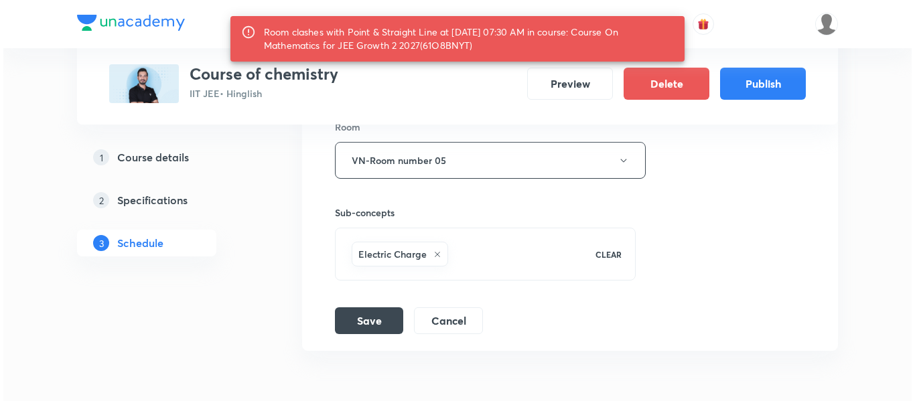
scroll to position [577, 0]
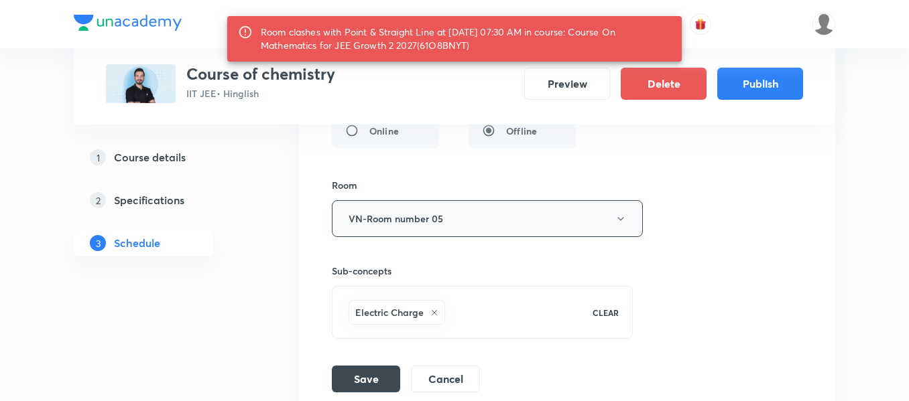
click at [473, 220] on button "VN-Room number 05" at bounding box center [487, 218] width 311 height 37
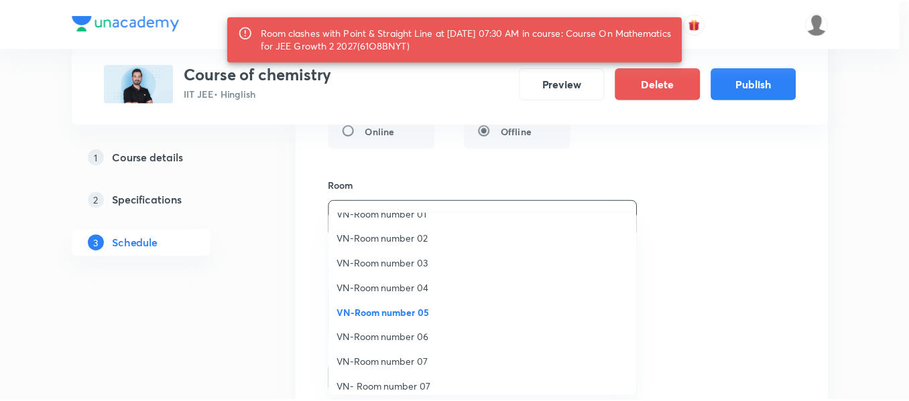
scroll to position [25, 0]
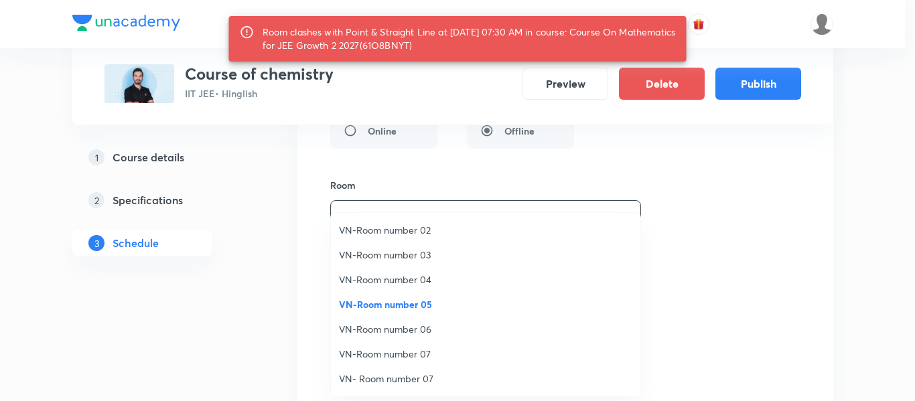
click at [420, 330] on span "VN-Room number 06" at bounding box center [486, 329] width 294 height 14
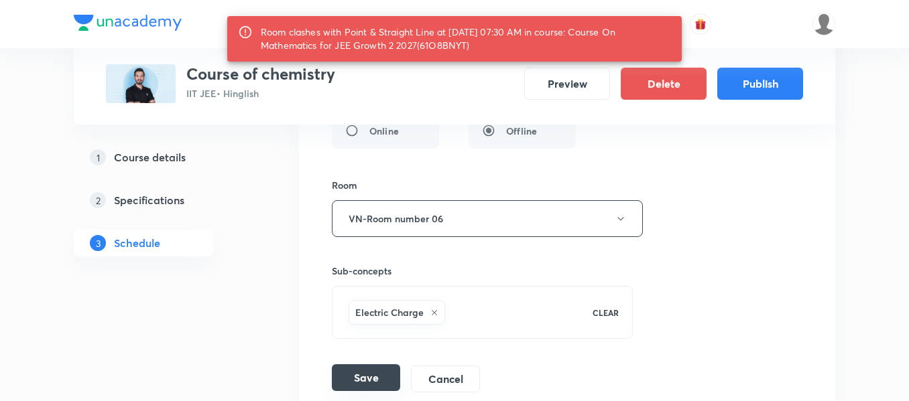
click at [368, 382] on button "Save" at bounding box center [366, 378] width 68 height 27
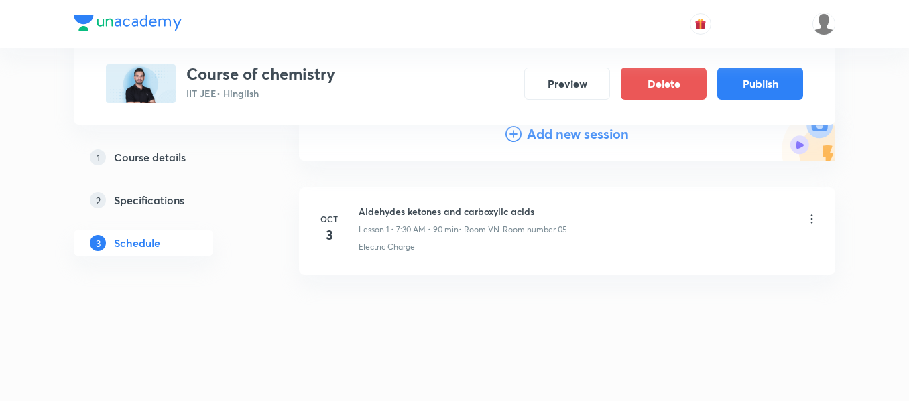
scroll to position [173, 0]
click at [754, 90] on button "Publish" at bounding box center [760, 82] width 86 height 32
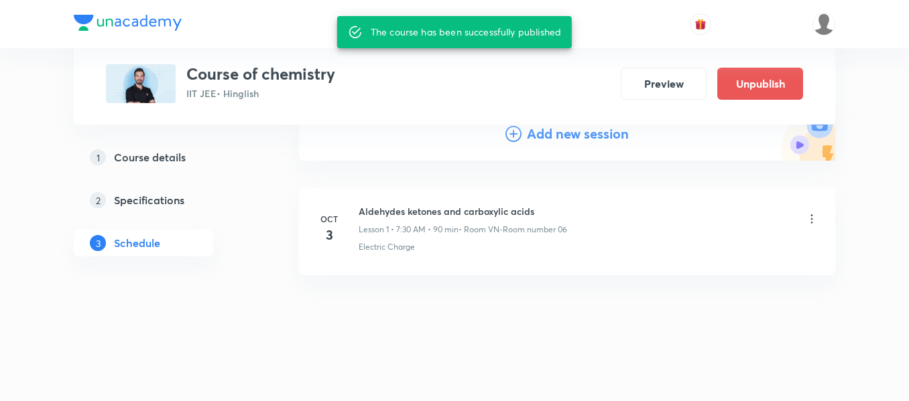
scroll to position [161, 0]
click at [665, 87] on button "Preview" at bounding box center [664, 82] width 86 height 32
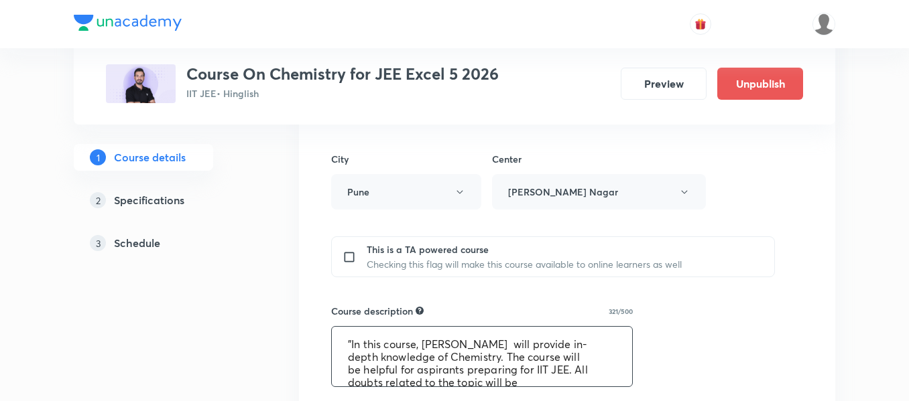
scroll to position [51, 0]
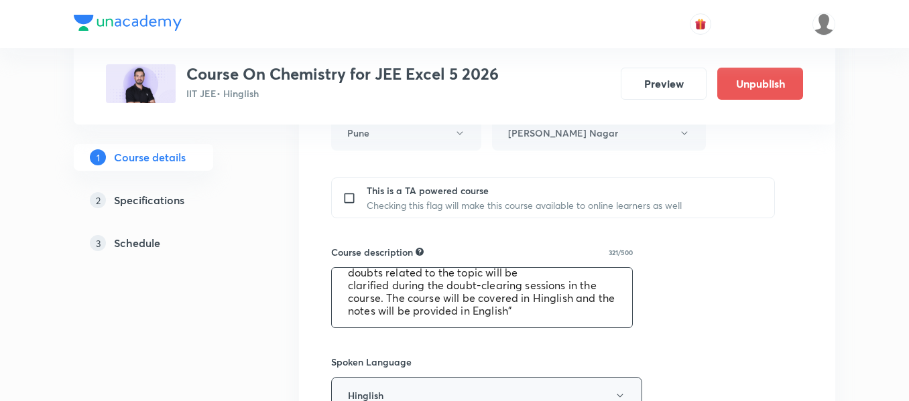
drag, startPoint x: 362, startPoint y: 355, endPoint x: 592, endPoint y: 385, distance: 231.8
click at [592, 389] on div "Course title 40/80 Course On Chemistry for JEE Excel 5 2026 ​ Educator type Una…" at bounding box center [567, 227] width 472 height 1015
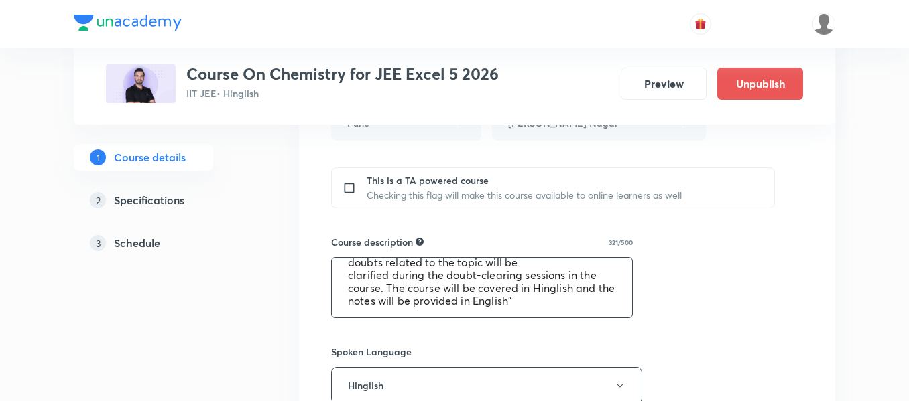
click at [716, 229] on div "Course title 40/80 Course On Chemistry for JEE Excel 5 2026 ​ Educator type Una…" at bounding box center [567, 217] width 472 height 1015
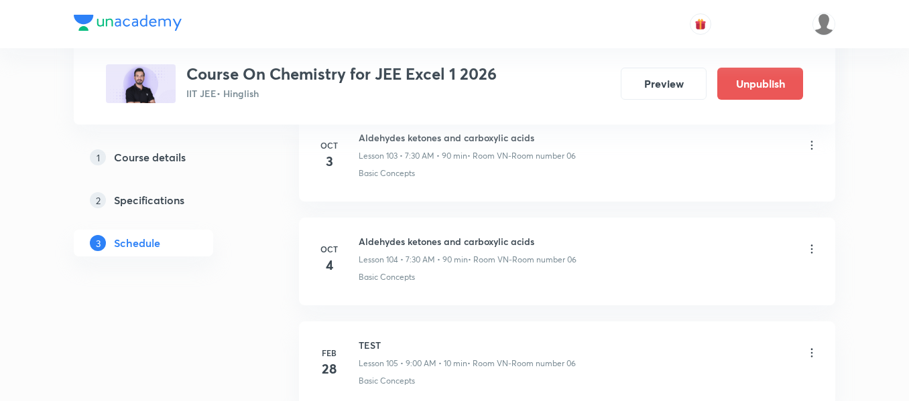
click at [812, 143] on icon at bounding box center [811, 145] width 13 height 13
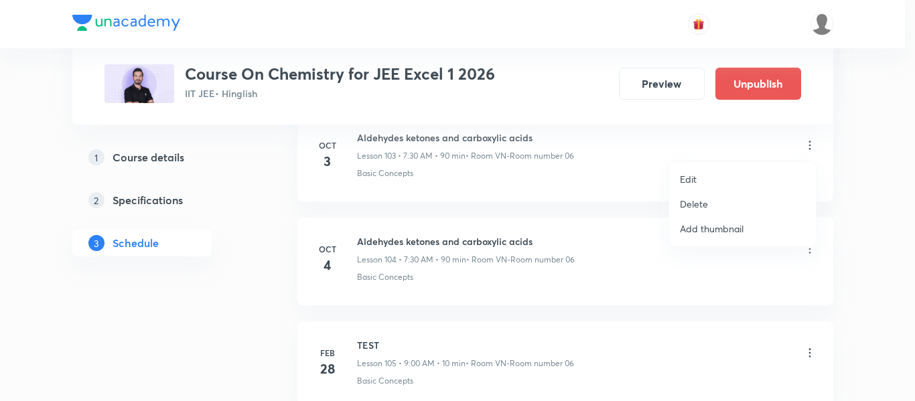
click at [696, 199] on p "Delete" at bounding box center [694, 204] width 28 height 14
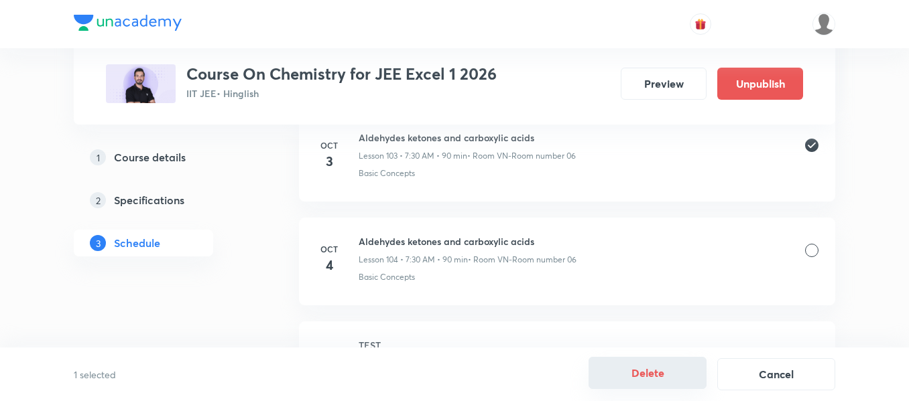
click at [641, 373] on button "Delete" at bounding box center [647, 373] width 118 height 32
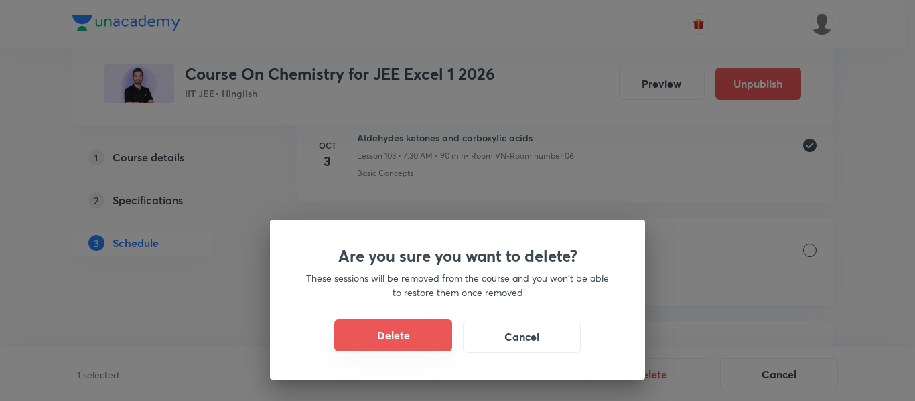
click at [341, 342] on button "Delete" at bounding box center [393, 336] width 118 height 32
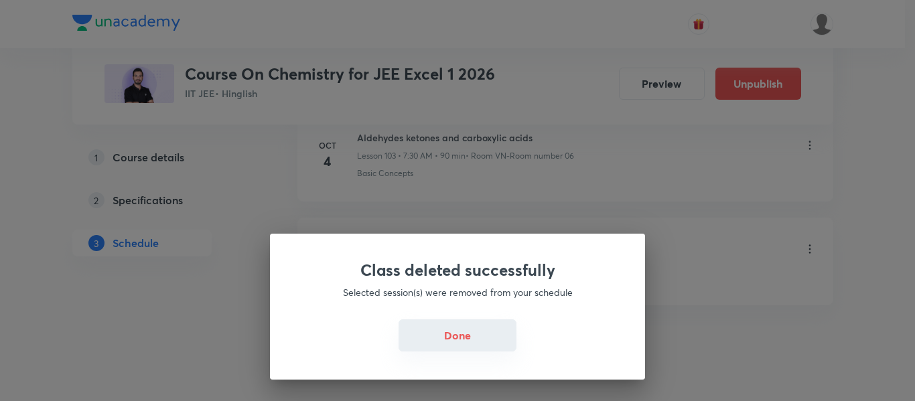
click at [477, 332] on button "Done" at bounding box center [458, 336] width 118 height 32
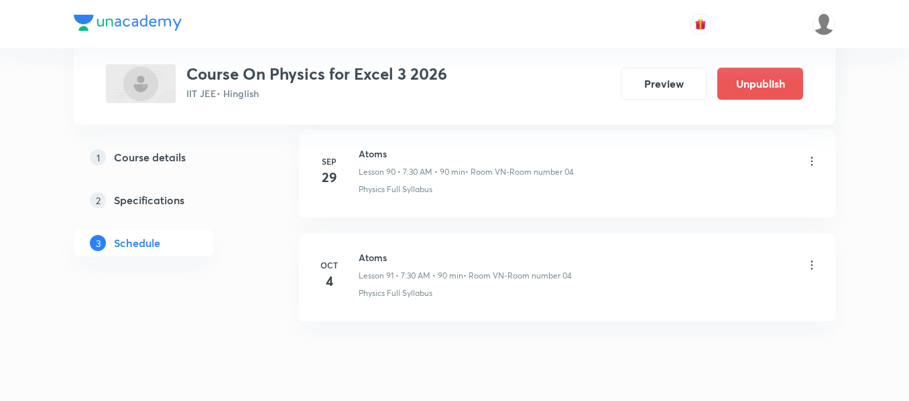
scroll to position [10059, 0]
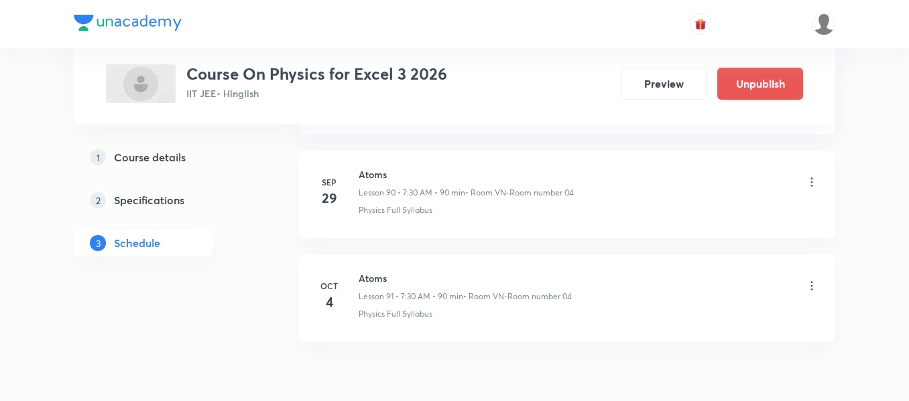
click at [385, 274] on h6 "Atoms" at bounding box center [465, 278] width 213 height 14
click at [375, 275] on h6 "Atoms" at bounding box center [465, 278] width 213 height 14
copy h6 "Atoms"
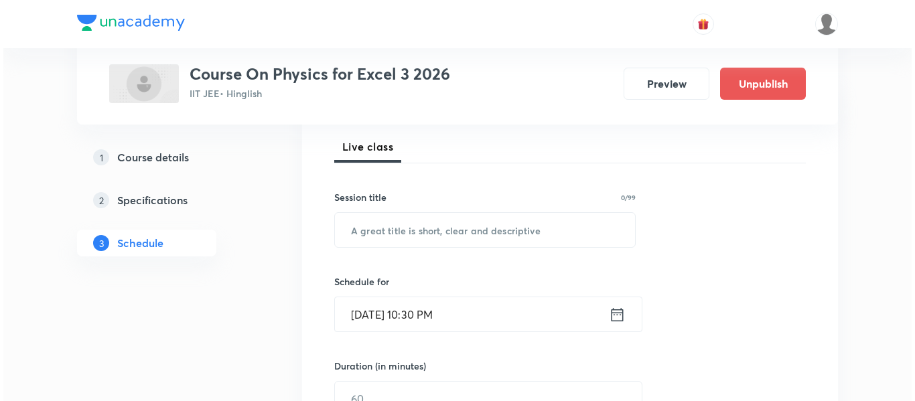
scroll to position [201, 0]
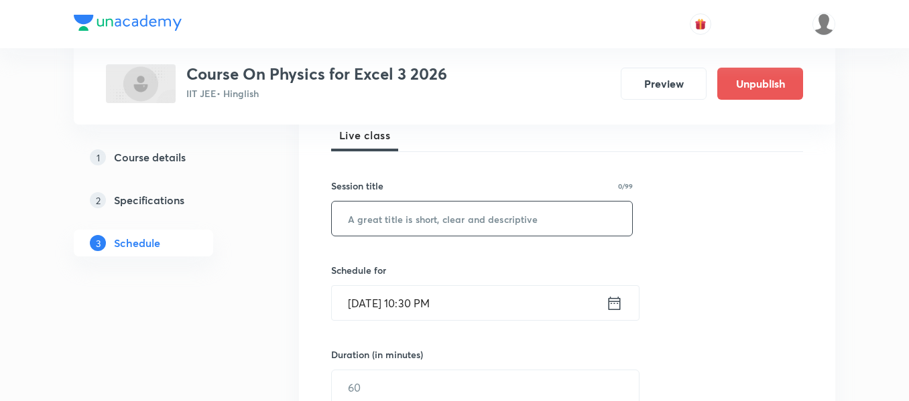
click at [455, 214] on input "text" at bounding box center [482, 219] width 300 height 34
paste input "Atoms"
type input "Atoms"
click at [617, 310] on icon at bounding box center [615, 302] width 12 height 13
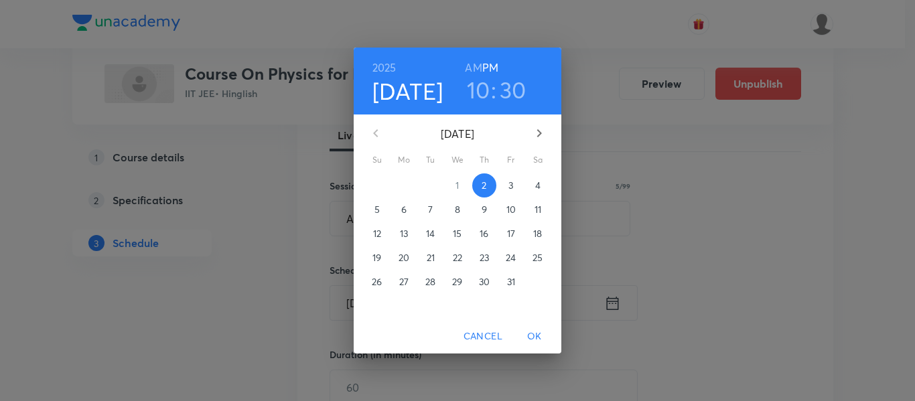
click at [511, 186] on p "3" at bounding box center [511, 185] width 5 height 13
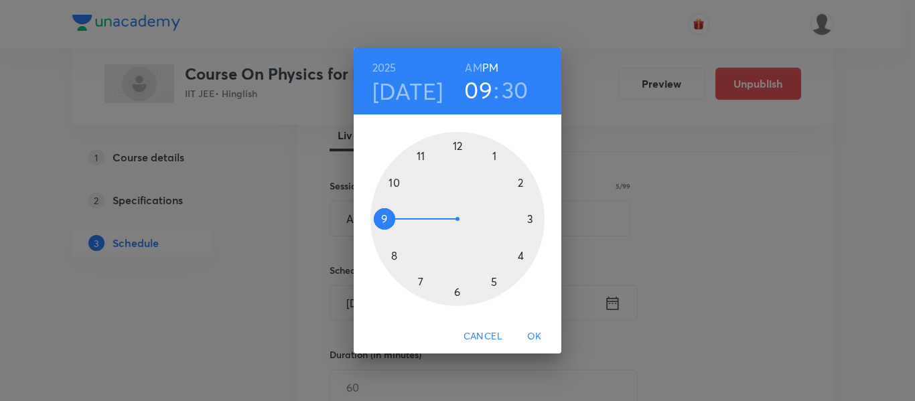
drag, startPoint x: 403, startPoint y: 193, endPoint x: 405, endPoint y: 226, distance: 32.9
click at [405, 226] on div at bounding box center [458, 219] width 174 height 174
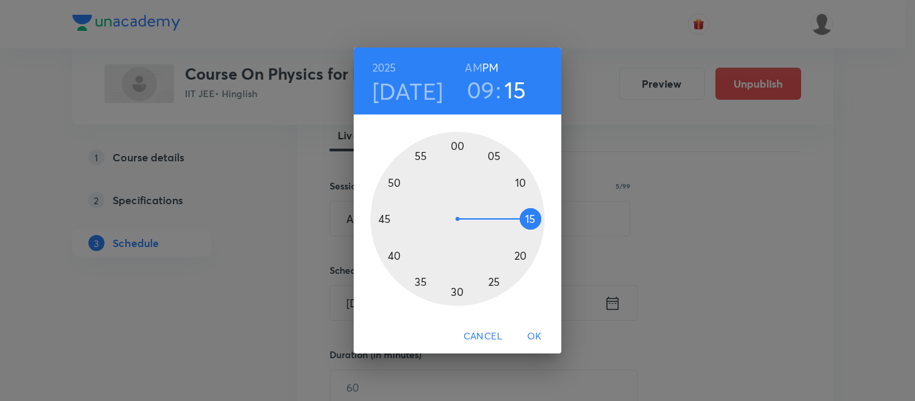
drag, startPoint x: 462, startPoint y: 296, endPoint x: 515, endPoint y: 222, distance: 91.2
click at [515, 222] on div at bounding box center [458, 219] width 174 height 174
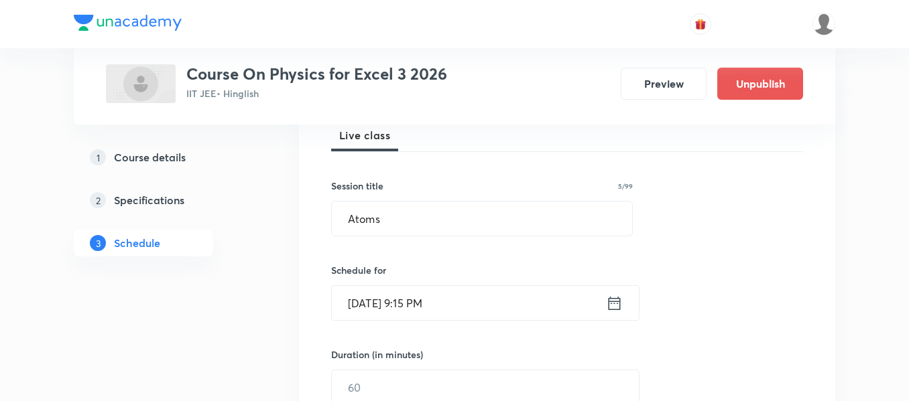
click at [613, 301] on icon at bounding box center [615, 302] width 12 height 13
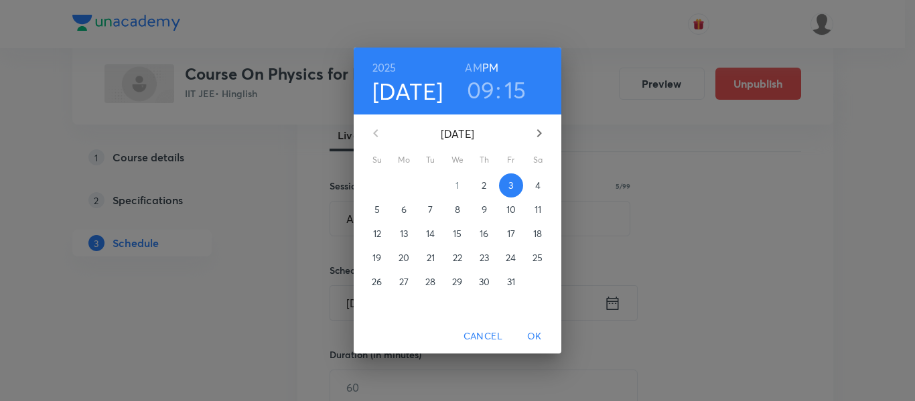
click at [477, 70] on h6 "AM" at bounding box center [473, 67] width 17 height 19
click at [544, 334] on span "OK" at bounding box center [535, 336] width 32 height 17
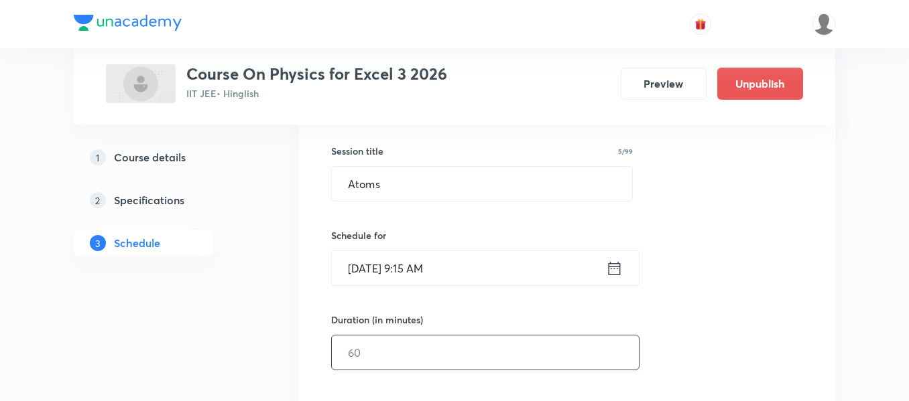
scroll to position [268, 0]
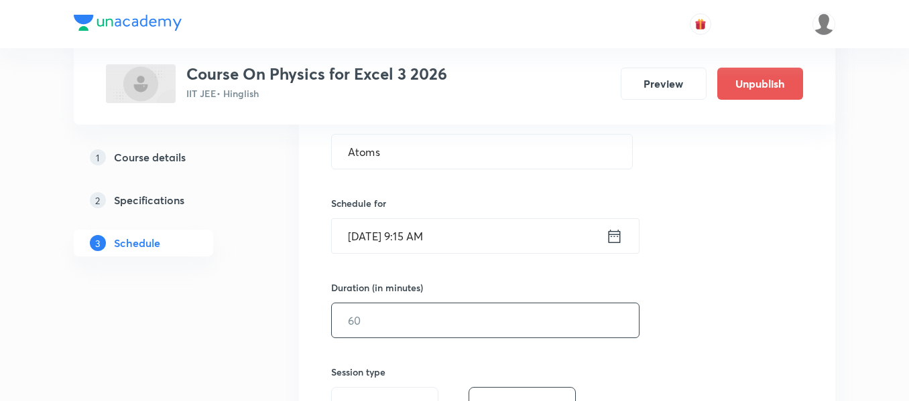
click at [514, 307] on input "text" at bounding box center [485, 321] width 307 height 34
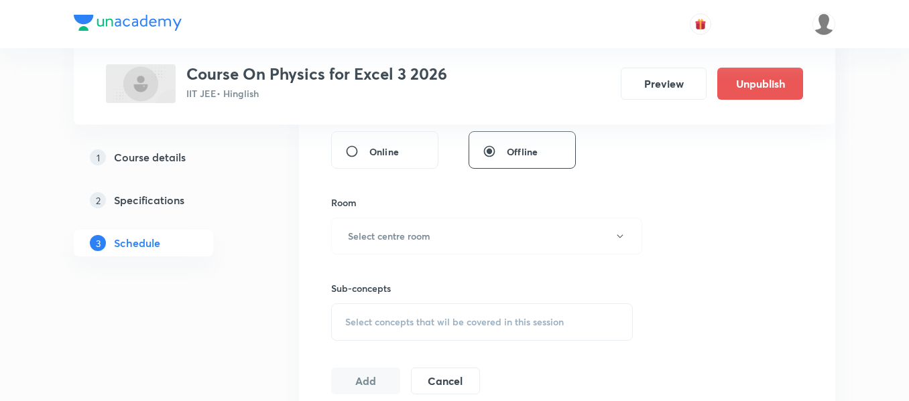
scroll to position [536, 0]
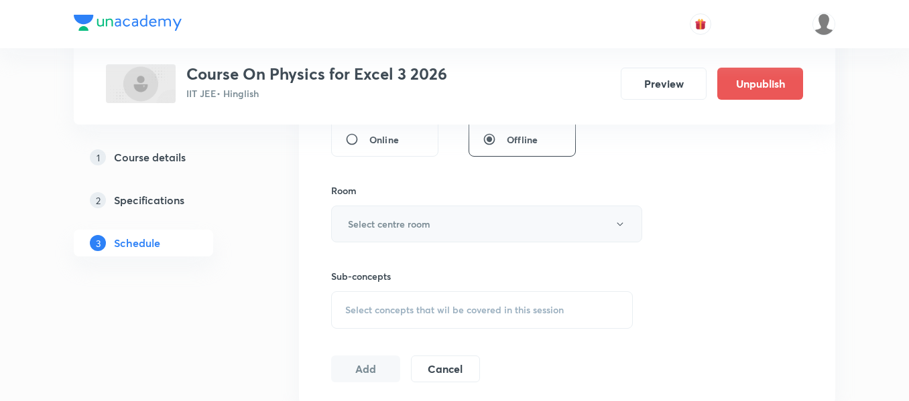
type input "90"
click at [462, 225] on button "Select centre room" at bounding box center [486, 224] width 311 height 37
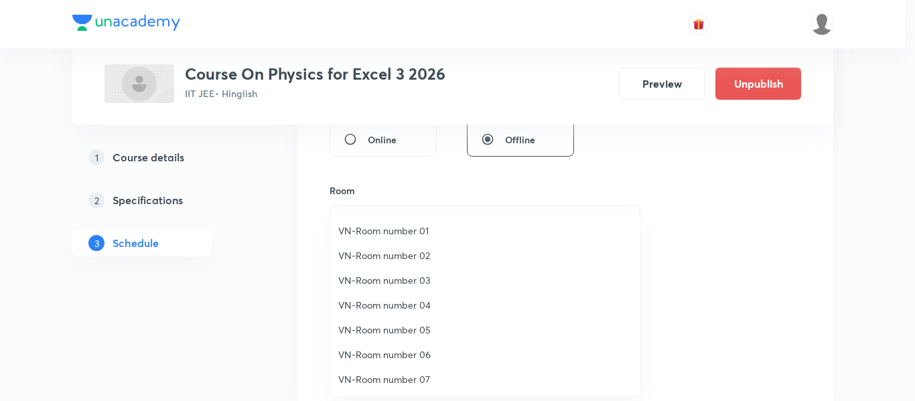
click at [417, 306] on span "VN-Room number 04" at bounding box center [485, 305] width 294 height 14
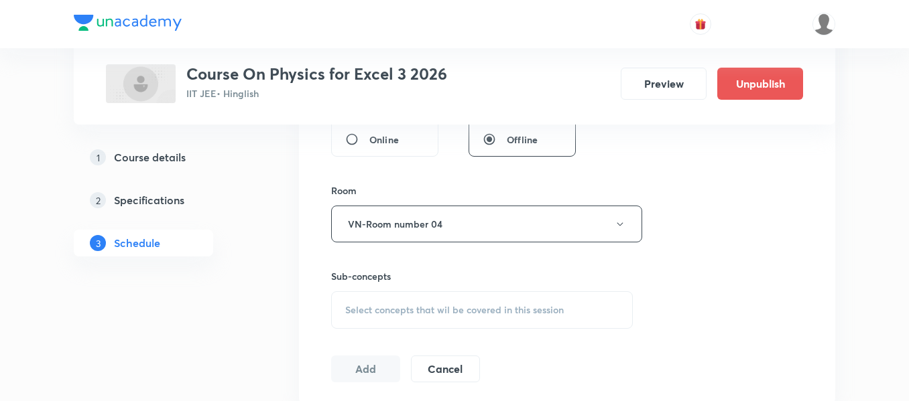
scroll to position [603, 0]
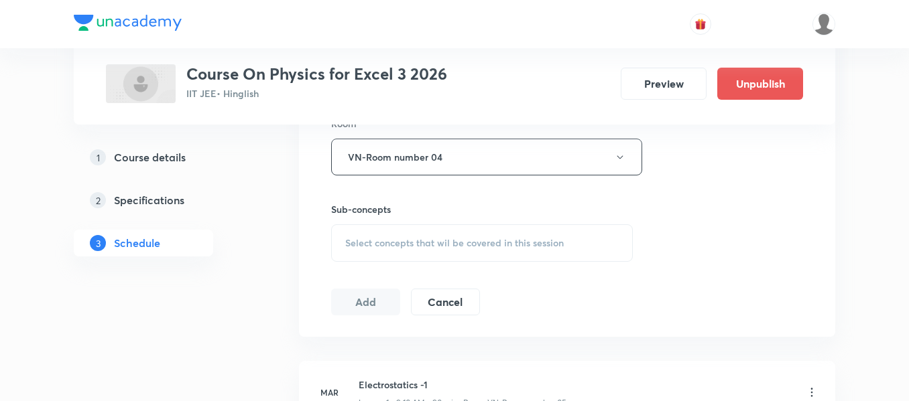
click at [515, 239] on span "Select concepts that wil be covered in this session" at bounding box center [454, 243] width 218 height 11
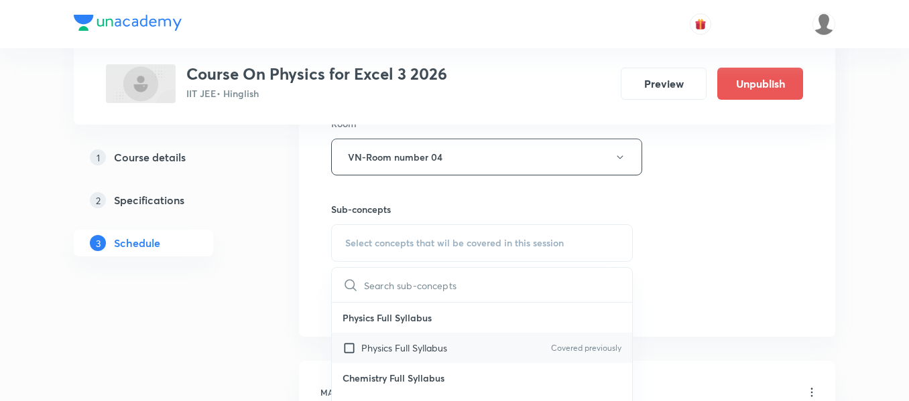
click at [488, 357] on div "Physics Full Syllabus Covered previously" at bounding box center [482, 348] width 300 height 30
checkbox input "true"
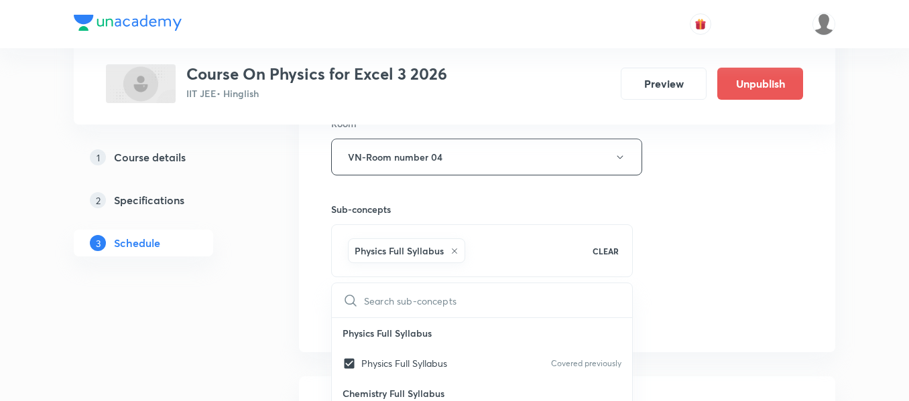
click at [761, 263] on div "Session 92 Live class Session title 5/99 Atoms ​ Schedule for Oct 3, 2025, 9:15…" at bounding box center [567, 8] width 472 height 645
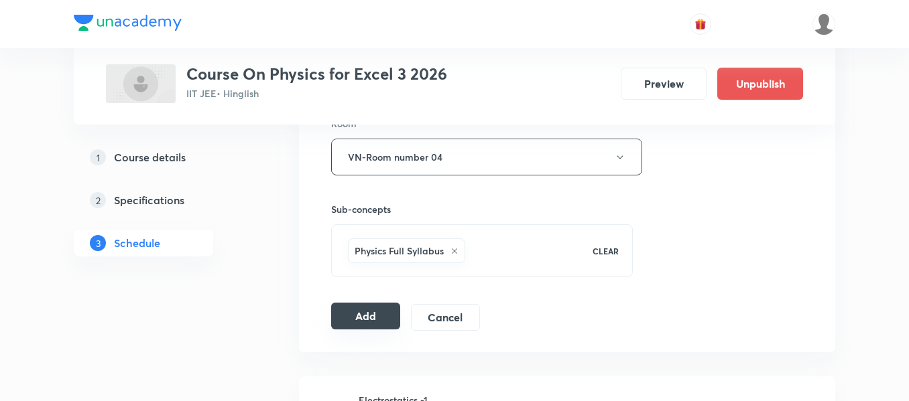
click at [368, 312] on button "Add" at bounding box center [365, 316] width 69 height 27
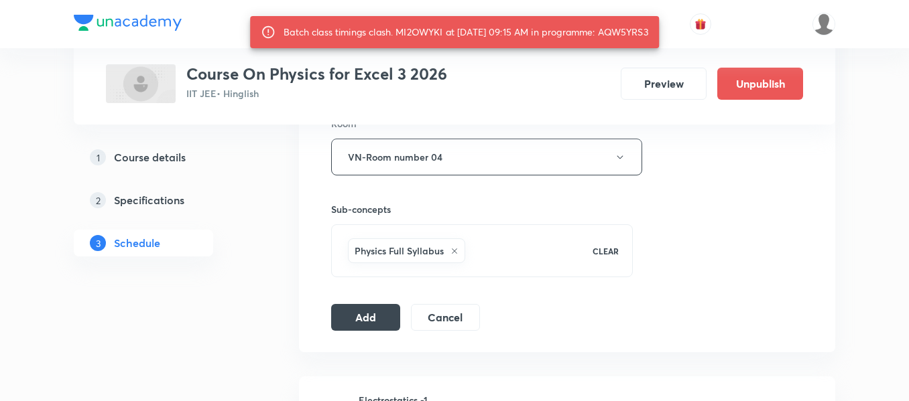
click at [639, 27] on div "Batch class timings clash. MI2OWYKI at 03 Oct 2025 09:15 AM in programme: AQW5Y…" at bounding box center [465, 32] width 365 height 24
copy div "AQW5YRS3"
drag, startPoint x: 356, startPoint y: 318, endPoint x: 361, endPoint y: 312, distance: 7.1
click at [357, 318] on button "Add" at bounding box center [365, 316] width 69 height 27
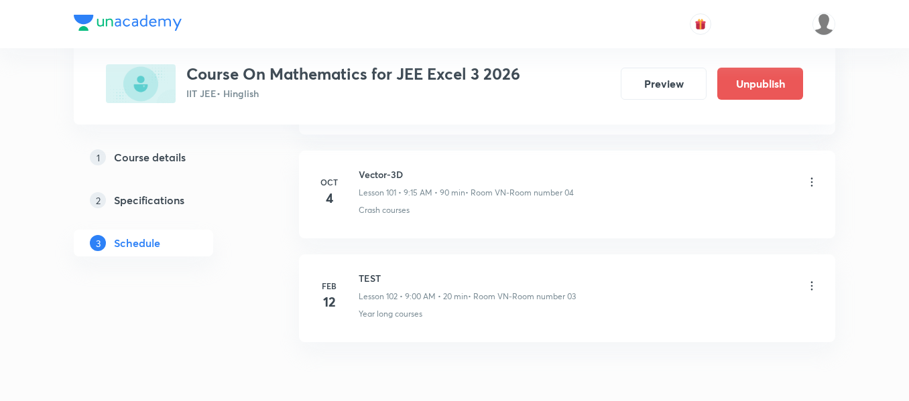
scroll to position [11134, 0]
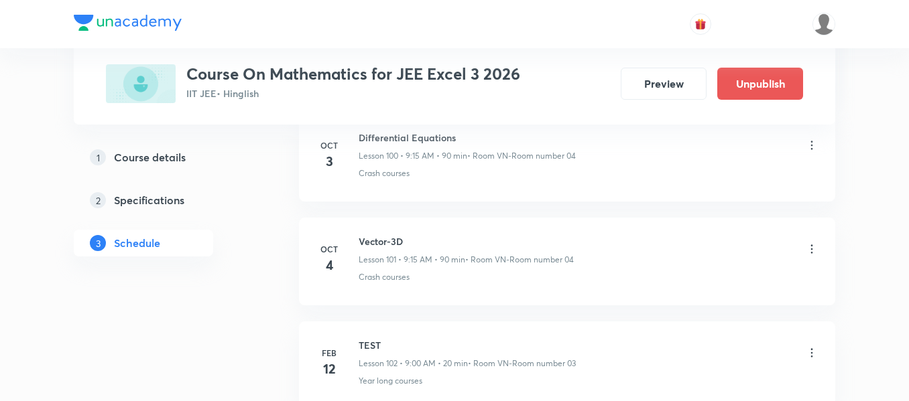
click at [811, 147] on icon at bounding box center [811, 145] width 13 height 13
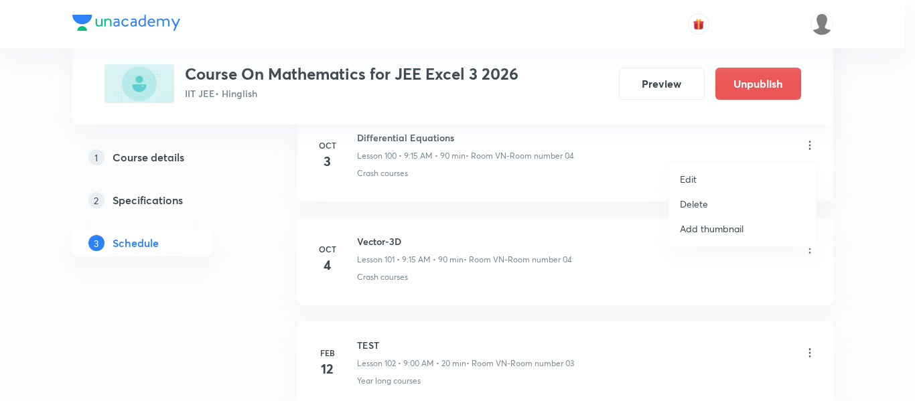
click at [693, 206] on p "Delete" at bounding box center [694, 204] width 28 height 14
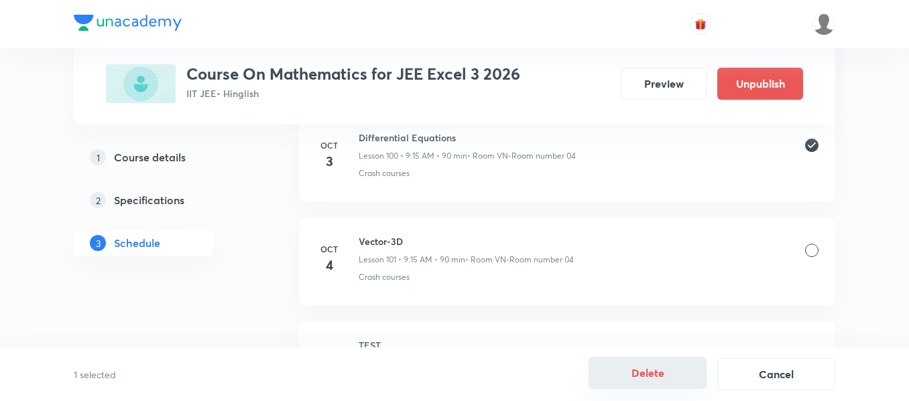
click at [654, 373] on button "Delete" at bounding box center [647, 373] width 118 height 32
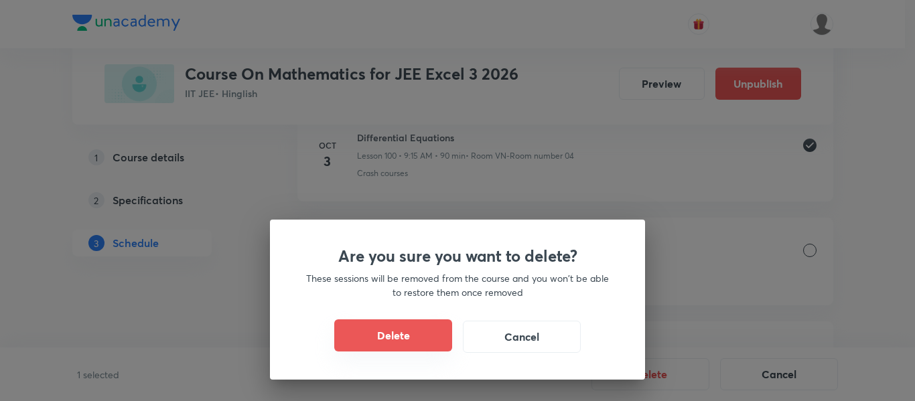
click at [393, 341] on button "Delete" at bounding box center [393, 336] width 118 height 32
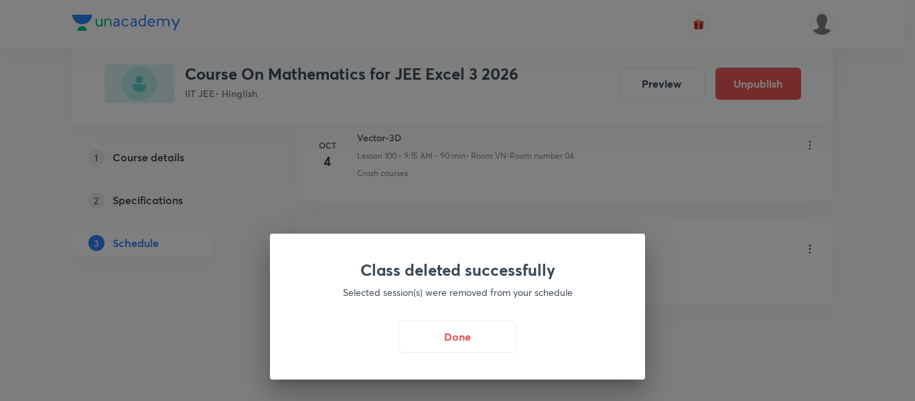
drag, startPoint x: 472, startPoint y: 333, endPoint x: 726, endPoint y: 0, distance: 418.9
click at [472, 333] on button "Done" at bounding box center [458, 337] width 118 height 32
